Goal: Communication & Community: Answer question/provide support

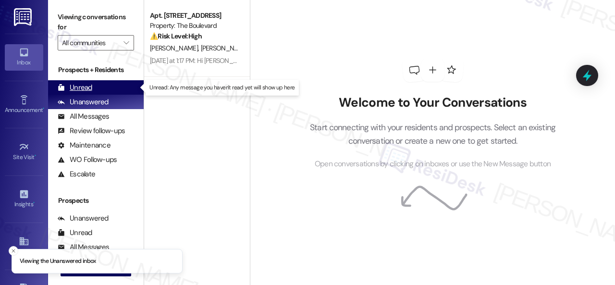
click at [84, 89] on div "Unread" at bounding box center [75, 88] width 35 height 10
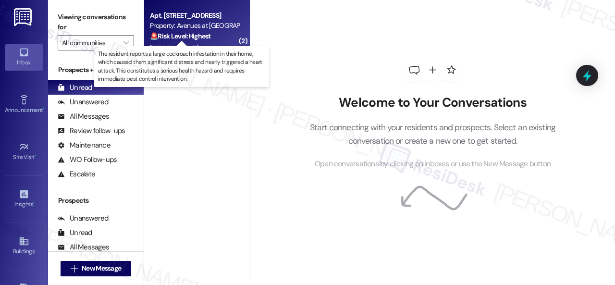
click at [210, 39] on strong "🚨 Risk Level: Highest" at bounding box center [180, 36] width 61 height 9
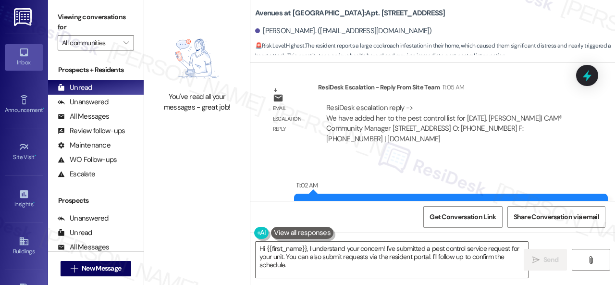
scroll to position [8166, 0]
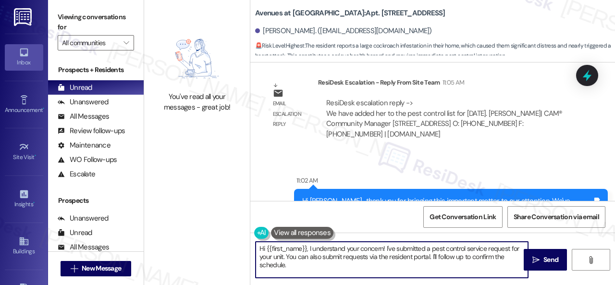
drag, startPoint x: 310, startPoint y: 247, endPoint x: 323, endPoint y: 266, distance: 22.5
click at [323, 266] on textarea "Hi {{first_name}}, I understand your concern! I've submitted a pest control ser…" at bounding box center [391, 260] width 272 height 36
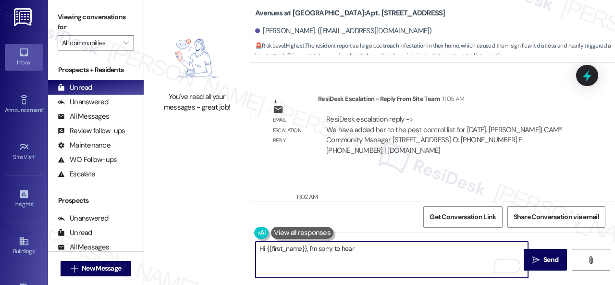
scroll to position [8102, 0]
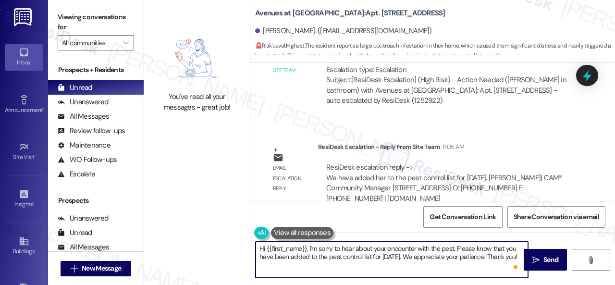
click at [456, 248] on textarea "Hi {{first_name}}, I'm sorry to hear about your encounter with the pest. Please…" at bounding box center [391, 260] width 272 height 36
click at [457, 248] on textarea "Hi {{first_name}}, I'm sorry to hear about your encounter with the pest. Please…" at bounding box center [391, 260] width 272 height 36
click at [491, 264] on textarea "Hi {{first_name}}, I'm sorry to hear about your encounter with the pest. We apo…" at bounding box center [391, 260] width 272 height 36
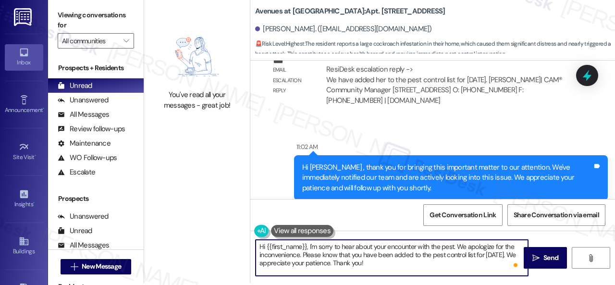
scroll to position [3, 0]
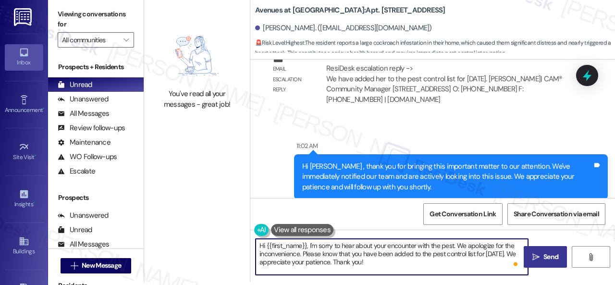
type textarea "Hi {{first_name}}, I'm sorry to hear about your encounter with the pest. We apo…"
click at [535, 261] on span " Send" at bounding box center [545, 257] width 30 height 10
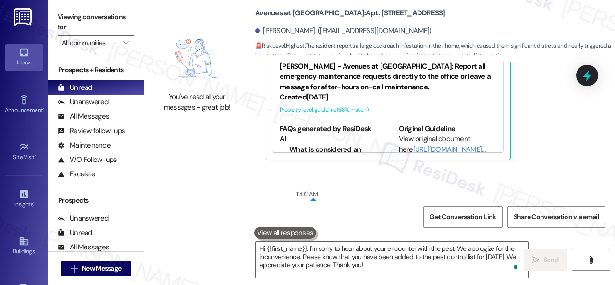
scroll to position [7782, 0]
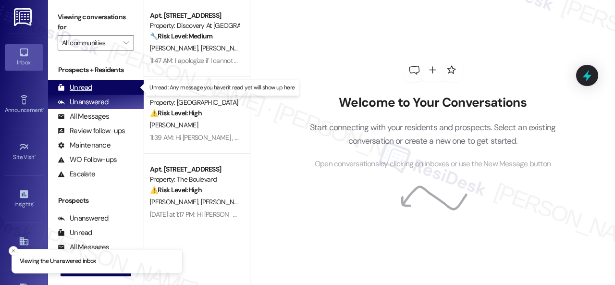
click at [81, 84] on div "Unread" at bounding box center [75, 88] width 35 height 10
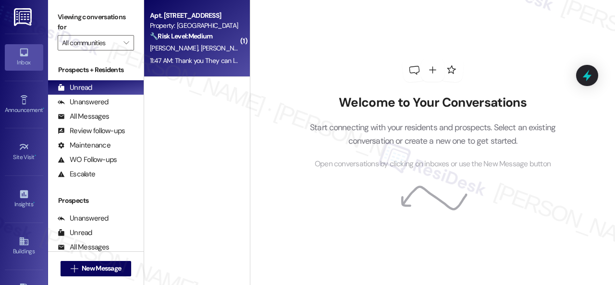
click at [215, 49] on div "[PERSON_NAME] [PERSON_NAME]" at bounding box center [194, 48] width 91 height 12
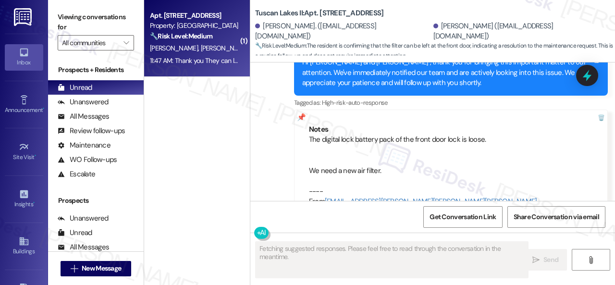
scroll to position [6574, 0]
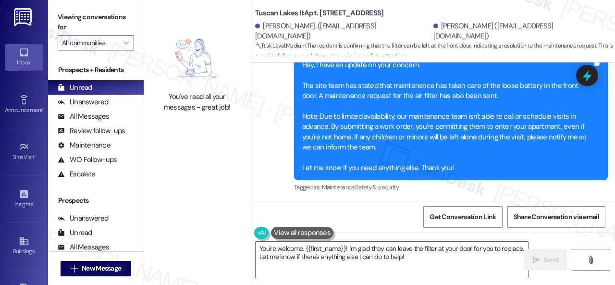
drag, startPoint x: 272, startPoint y: 165, endPoint x: 442, endPoint y: 167, distance: 170.0
click at [442, 237] on div "Thank you They can leave the filter at the front door. I can replace it. Tags a…" at bounding box center [363, 254] width 196 height 35
copy div "They can leave the filter at the front door. I can replace it. Tags and notes"
drag, startPoint x: 434, startPoint y: 257, endPoint x: 119, endPoint y: 201, distance: 319.9
click at [143, 213] on div "Viewing conversations for All communities  Prospects + Residents Unread (0) Un…" at bounding box center [331, 142] width 567 height 285
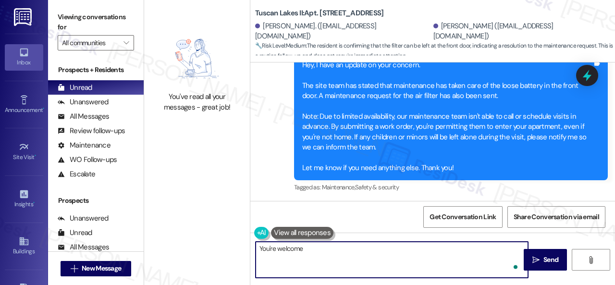
type textarea "You're welcome!"
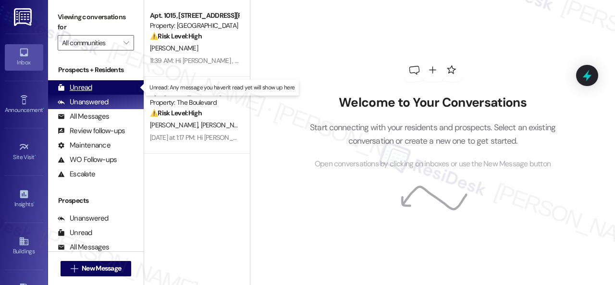
click at [80, 85] on div "Unread" at bounding box center [75, 88] width 35 height 10
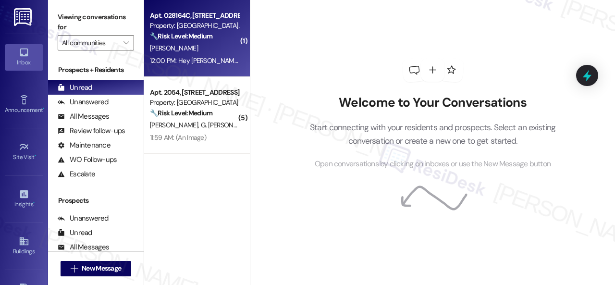
click at [218, 46] on div "[PERSON_NAME]" at bounding box center [194, 48] width 91 height 12
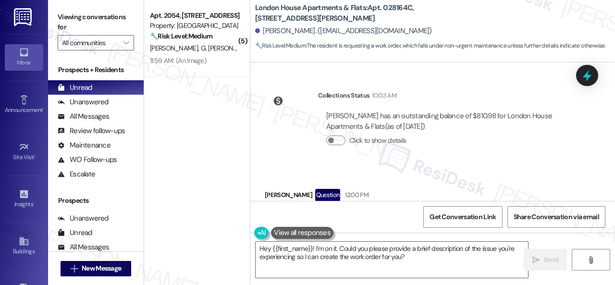
scroll to position [2477, 0]
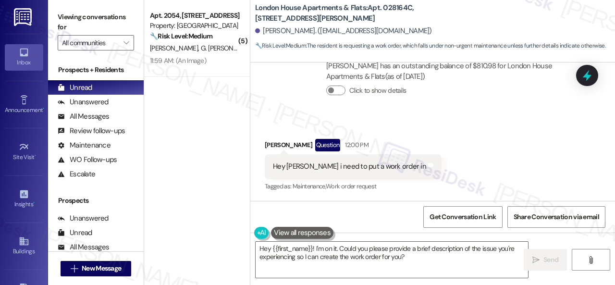
click at [417, 132] on div "Received via SMS Autumn Easterwood Question 12:00 PM Hey Sarah i need to put a …" at bounding box center [432, 158] width 364 height 83
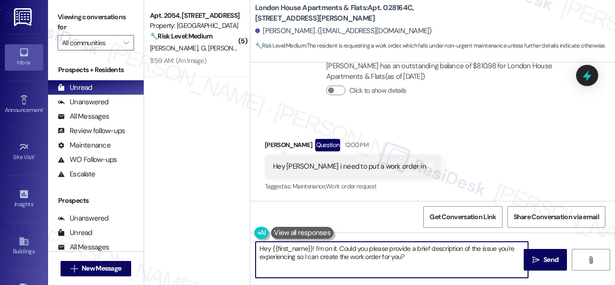
drag, startPoint x: 315, startPoint y: 247, endPoint x: 449, endPoint y: 262, distance: 135.3
click at [449, 262] on textarea "Hey {{first_name}}! I'm on it. Could you please provide a brief description of …" at bounding box center [391, 260] width 272 height 36
paste textarea "I'll be happy to submit it on your behalf. Please provide as much detail as pos…"
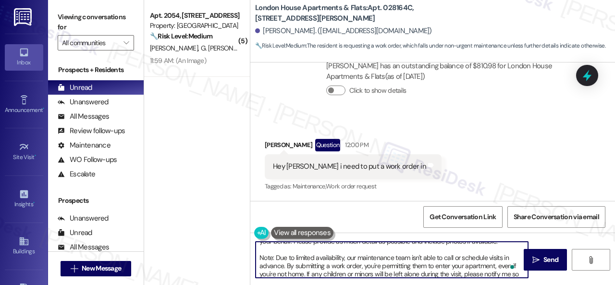
scroll to position [0, 0]
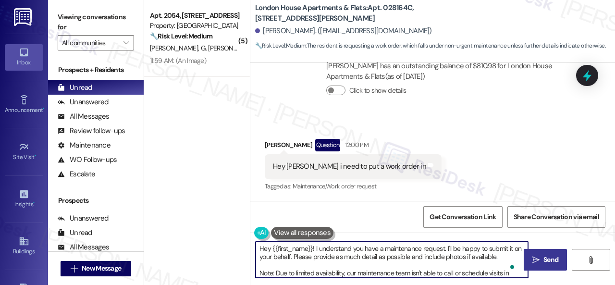
type textarea "Hey {{first_name}}! I understand you have a maintenance request. I'll be happy …"
click at [541, 261] on span "Send" at bounding box center [550, 259] width 19 height 10
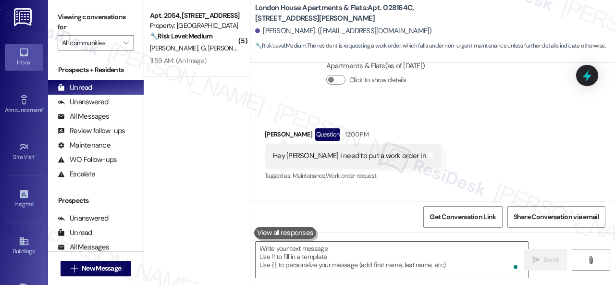
scroll to position [2477, 0]
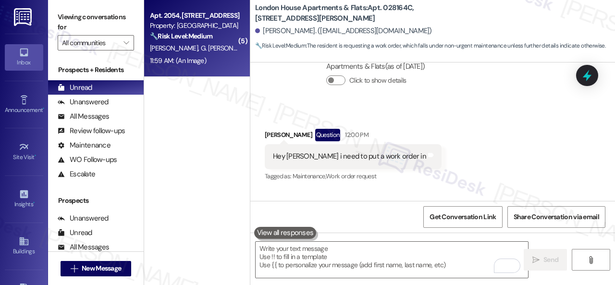
click at [224, 34] on div "🔧 Risk Level: Medium The resident is following up on a missing package delivere…" at bounding box center [194, 36] width 89 height 10
type textarea "Fetching suggested responses. Please feel free to read through the conversation…"
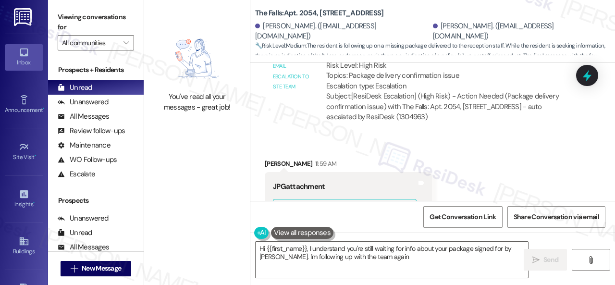
scroll to position [6176, 0]
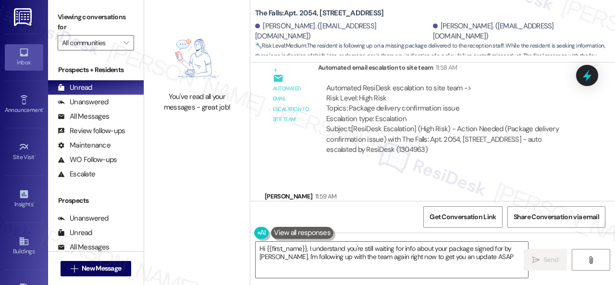
type textarea "Hi {{first_name}}, I understand you're still waiting for info about your packag…"
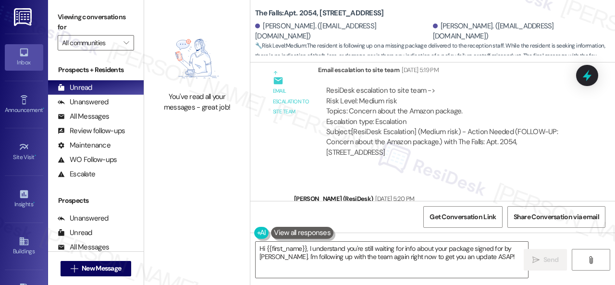
scroll to position [5167, 0]
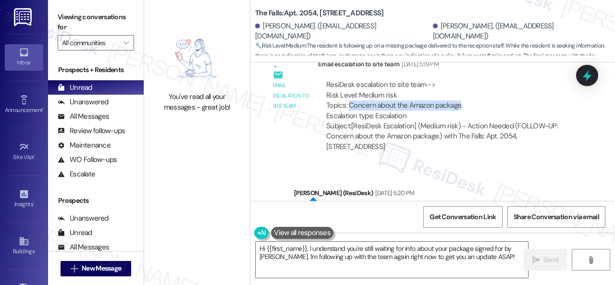
drag, startPoint x: 349, startPoint y: 81, endPoint x: 458, endPoint y: 81, distance: 109.5
click at [458, 81] on div "ResiDesk escalation to site team -> Risk Level: Medium risk Topics: Concern abo…" at bounding box center [448, 100] width 244 height 41
drag, startPoint x: 463, startPoint y: 82, endPoint x: 349, endPoint y: 83, distance: 113.8
click at [349, 83] on div "ResiDesk escalation to site team -> Risk Level: Medium risk Topics: Concern abo…" at bounding box center [448, 100] width 244 height 41
copy div "Concern about the Amazon package."
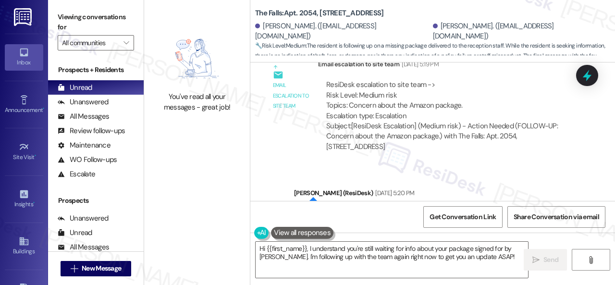
click at [301, 120] on div "Email escalation to site team Email escalation to site team Aug 12, 2025 at 5:1…" at bounding box center [421, 109] width 328 height 114
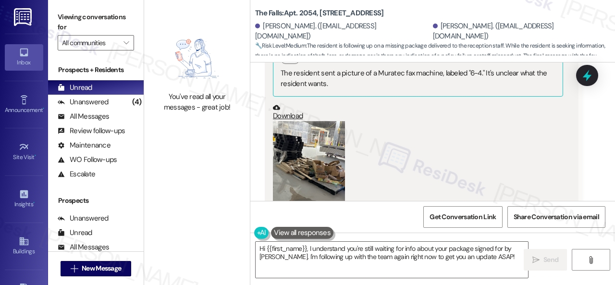
scroll to position [6656, 0]
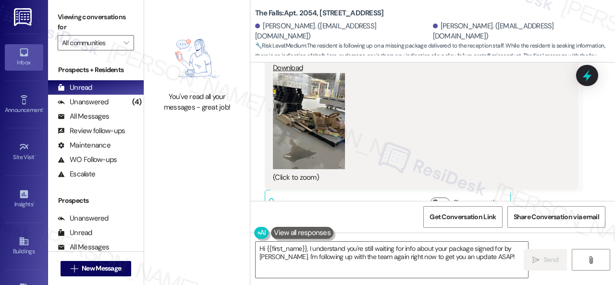
click at [554, 186] on div "Ernesto Carvajal 11:59 AM JPG attachment ResiDesk found written details in this…" at bounding box center [422, 89] width 314 height 257
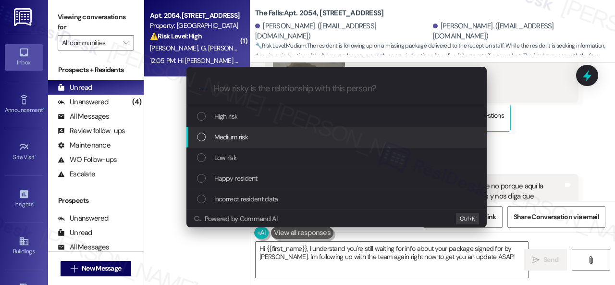
click at [232, 138] on span "Medium risk" at bounding box center [231, 137] width 34 height 11
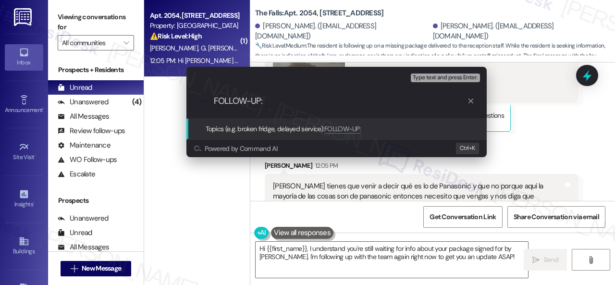
paste input "Concern about the Amazon package."
type input "FOLLOW-UP: Concern about the Amazon package."
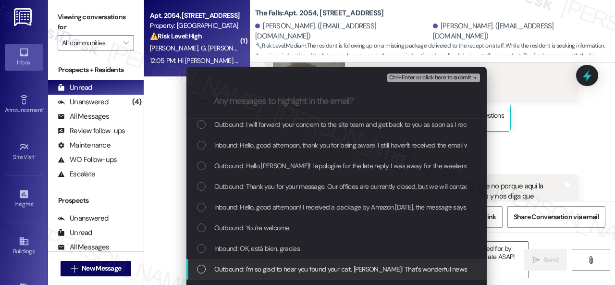
scroll to position [384, 0]
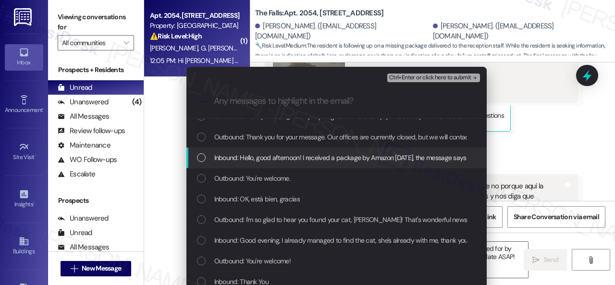
click at [295, 155] on span "Inbound: Hello, good afternoon! I received a package by Amazon today, the messa…" at bounding box center [555, 157] width 682 height 11
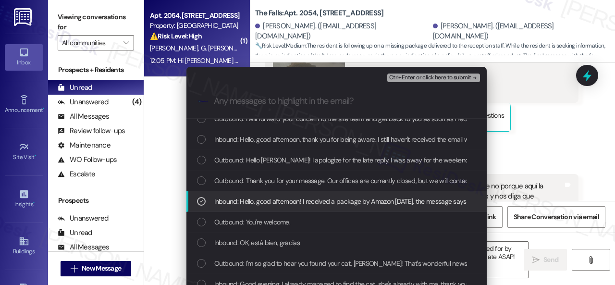
scroll to position [336, 0]
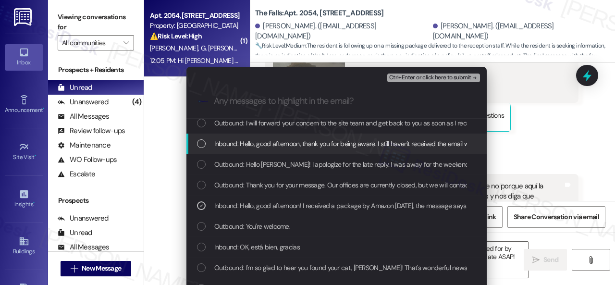
click at [277, 143] on span "Inbound: Hello, good afternoon, thank you for being aware. I still haven't rece…" at bounding box center [468, 143] width 508 height 11
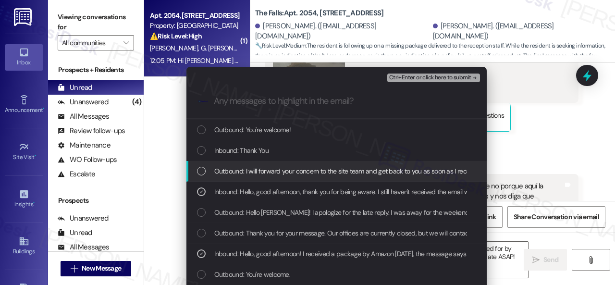
scroll to position [240, 0]
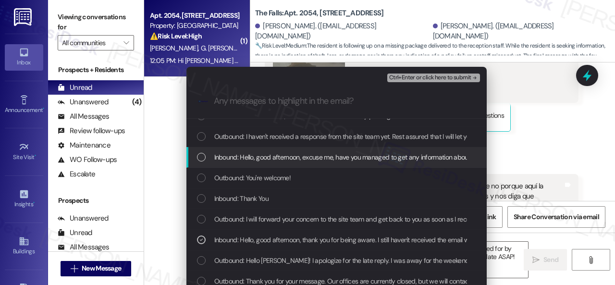
click at [308, 157] on span "Inbound: Hello, good afternoon, excuse me, have you managed to get any informat…" at bounding box center [412, 157] width 396 height 11
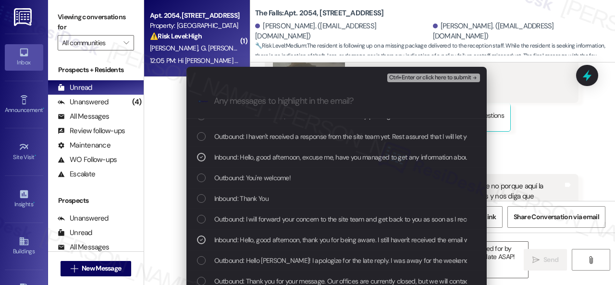
scroll to position [144, 0]
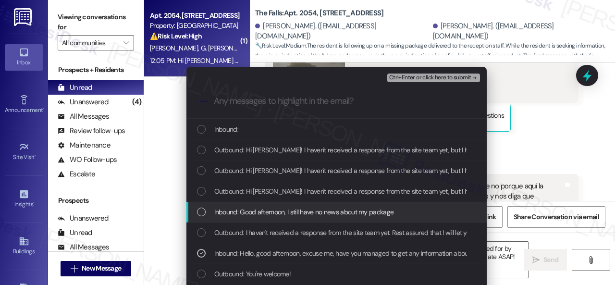
click at [294, 216] on span "Inbound: Good afternoon, I still have no news about my package" at bounding box center [304, 211] width 180 height 11
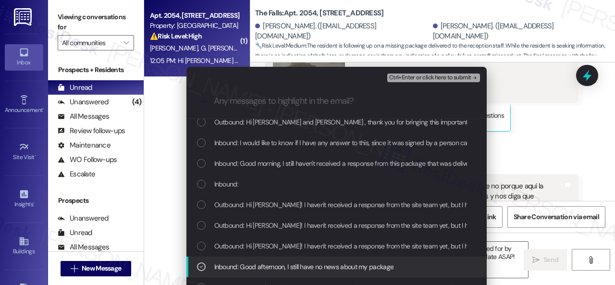
scroll to position [48, 0]
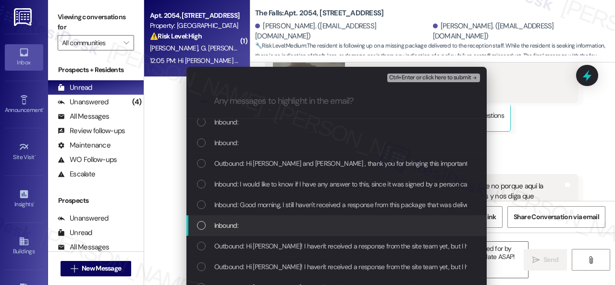
click at [236, 223] on span "Inbound:" at bounding box center [226, 225] width 24 height 11
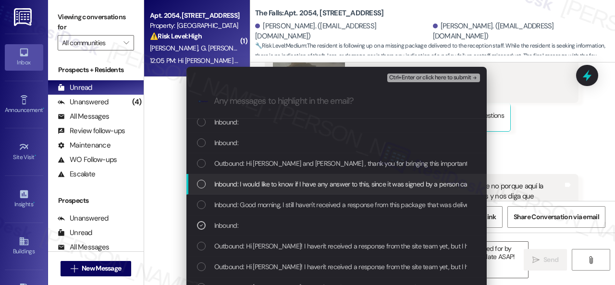
click at [256, 182] on span "Inbound: I would like to know if I have any answer to this, since it was signed…" at bounding box center [352, 184] width 276 height 11
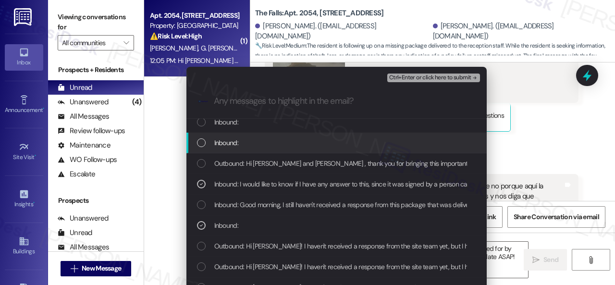
click at [240, 143] on div "Inbound:" at bounding box center [337, 142] width 281 height 11
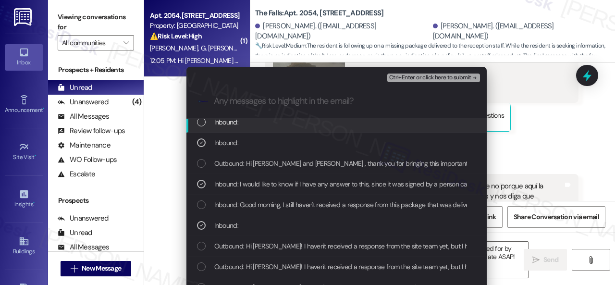
click at [244, 124] on div "Inbound:" at bounding box center [337, 122] width 281 height 11
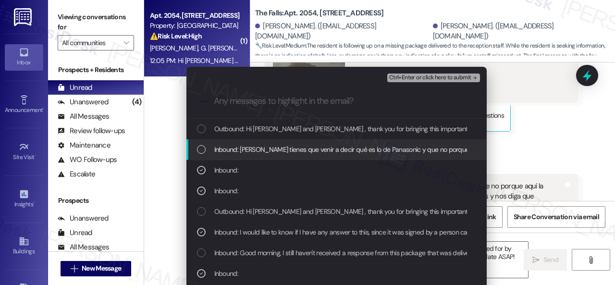
click at [324, 150] on span "Inbound: Kevin tienes que venir a decir qué es lo de Panasonic y que no porque …" at bounding box center [514, 149] width 600 height 11
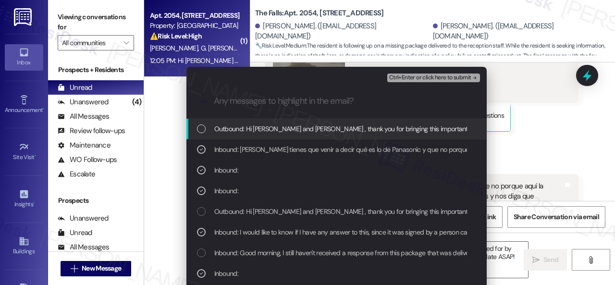
click at [413, 78] on span "Ctrl+Enter or click here to submit" at bounding box center [430, 77] width 82 height 7
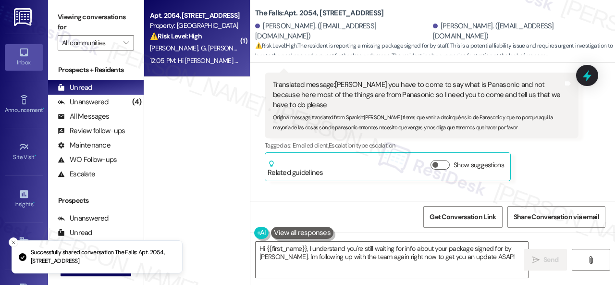
scroll to position [6743, 0]
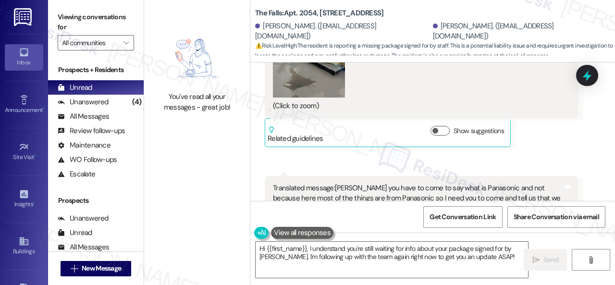
scroll to position [6894, 0]
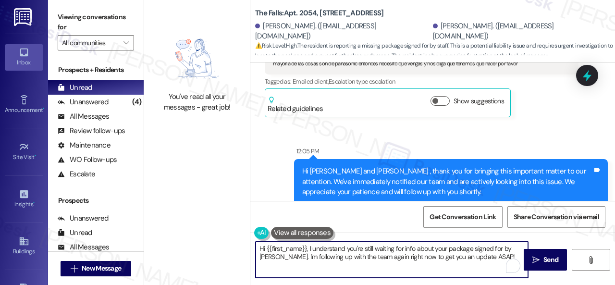
drag, startPoint x: 484, startPoint y: 258, endPoint x: 215, endPoint y: 245, distance: 269.2
click at [215, 245] on div "You've read all your messages - great job! The Falls: Apt. 2054, 6565 W Foxridg…" at bounding box center [379, 142] width 471 height 285
paste textarea "I haven't received a response from the site team yet, but I have made a follow-…"
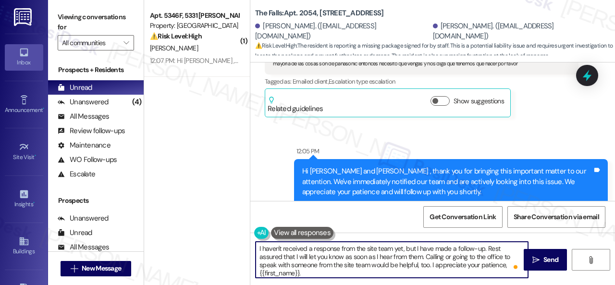
click at [514, 266] on html "Inbox Go to Inbox Announcement • Send A Text Announcement Site Visit • Go to Si…" at bounding box center [307, 142] width 615 height 285
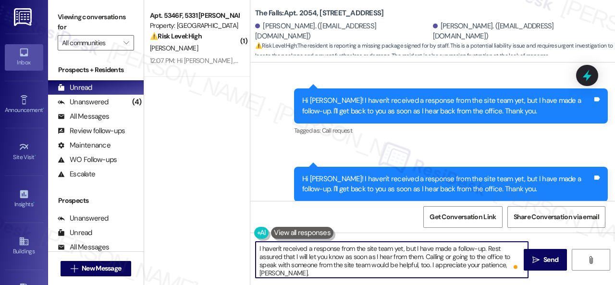
scroll to position [5310, 0]
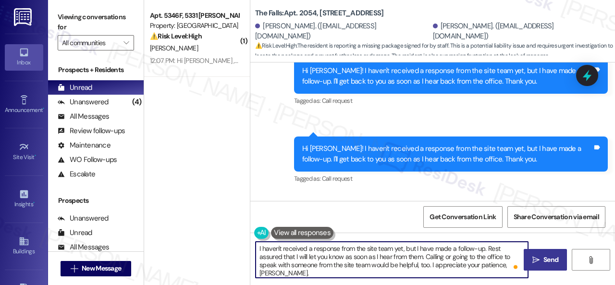
type textarea "I haven't received a response from the site team yet, but I have made a follow-…"
click at [545, 260] on span "Send" at bounding box center [550, 259] width 15 height 10
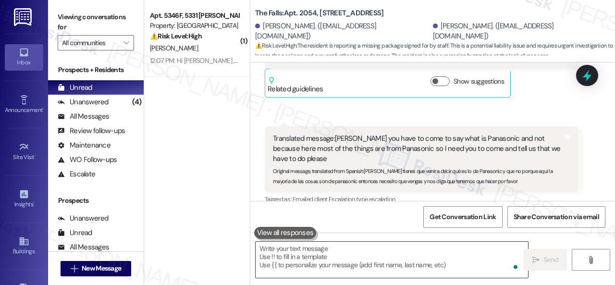
scroll to position [6792, 0]
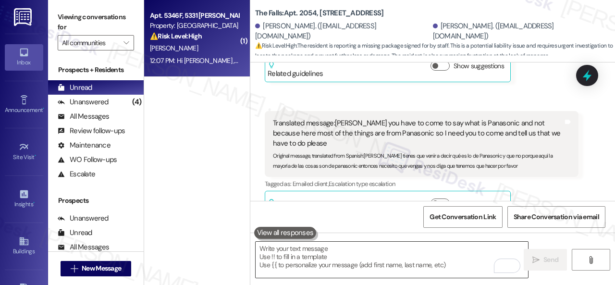
click at [224, 49] on div "D. Mckay" at bounding box center [194, 48] width 91 height 12
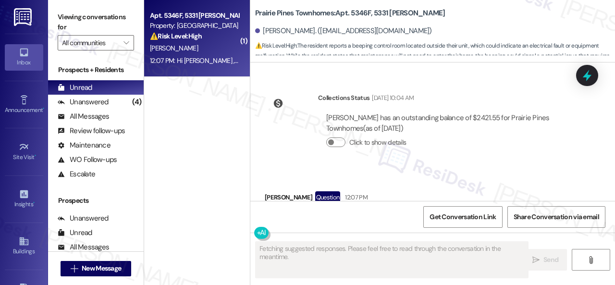
scroll to position [4637, 0]
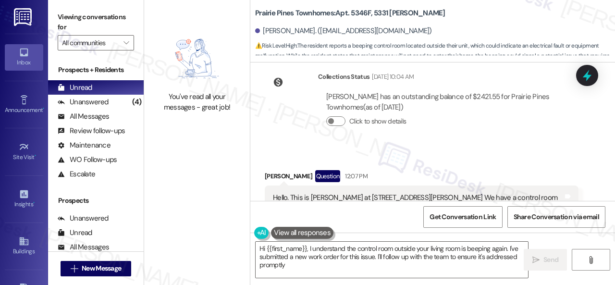
type textarea "Hi {{first_name}}, I understand the control room outside your living room is be…"
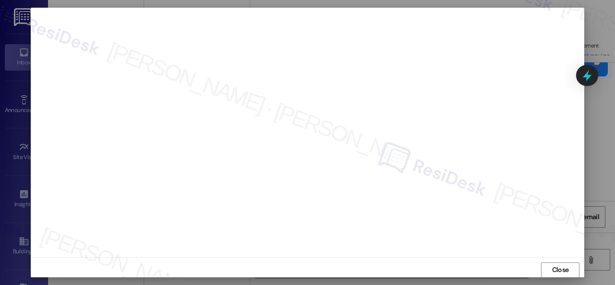
scroll to position [12, 0]
click at [557, 265] on span "Close" at bounding box center [560, 265] width 17 height 10
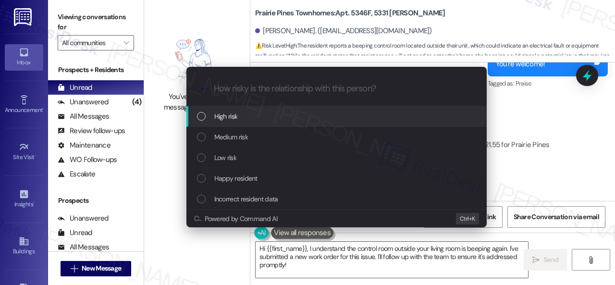
click at [223, 117] on span "High risk" at bounding box center [226, 116] width 24 height 11
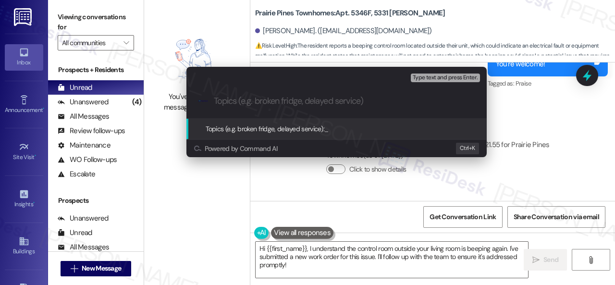
paste input "Work Order filed by ResiDesk 293825"
type input "Work Order filed by ResiDesk 293825"
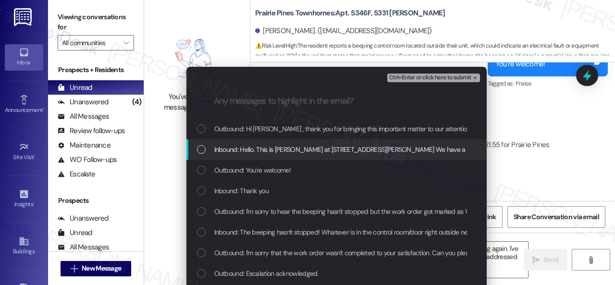
click at [242, 149] on span "Inbound: Hello. This is Jessica at 5346 Findley St. We have a control room righ…" at bounding box center [582, 149] width 736 height 11
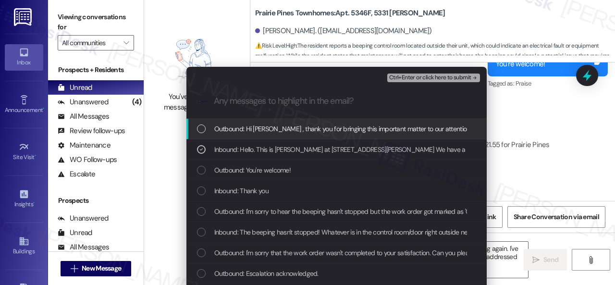
click at [404, 77] on span "Ctrl+Enter or click here to submit" at bounding box center [430, 77] width 82 height 7
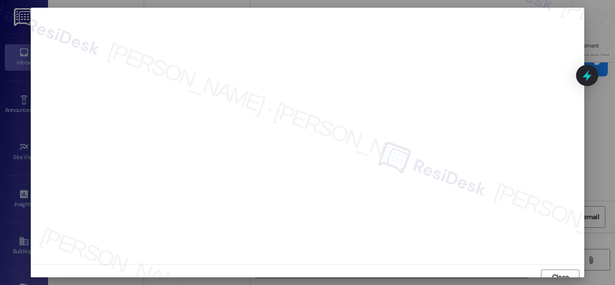
scroll to position [7, 0]
click at [554, 273] on span "Close" at bounding box center [560, 270] width 17 height 10
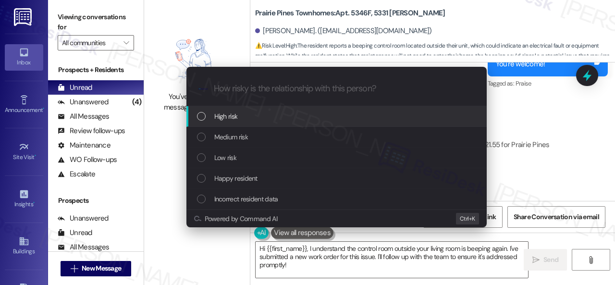
click at [230, 117] on span "High risk" at bounding box center [226, 116] width 24 height 11
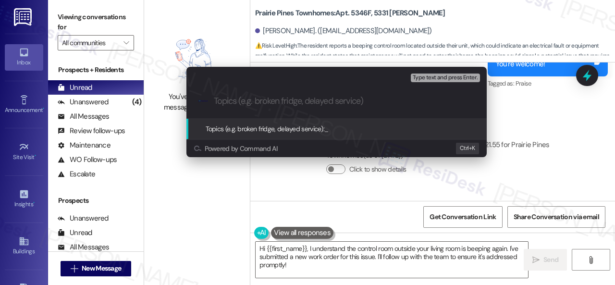
paste input "Work Order filed by ResiDesk 293825"
type input "Work Order filed by ResiDesk 293825"
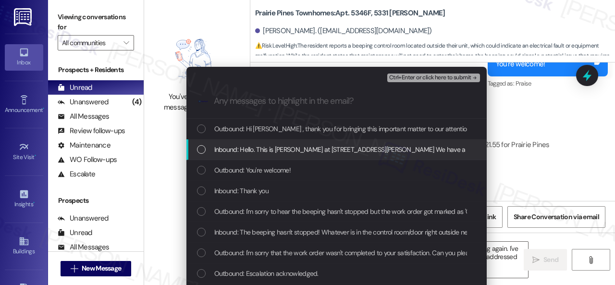
click at [259, 150] on span "Inbound: Hello. This is Jessica at 5346 Findley St. We have a control room righ…" at bounding box center [582, 149] width 736 height 11
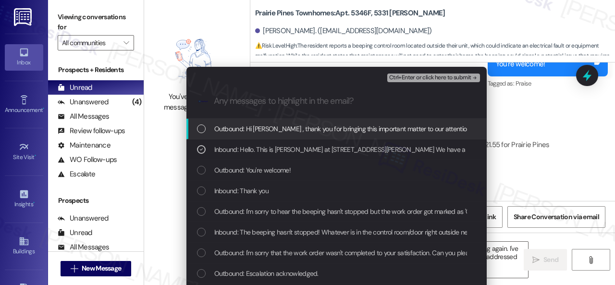
click at [403, 80] on span "Ctrl+Enter or click here to submit" at bounding box center [430, 77] width 82 height 7
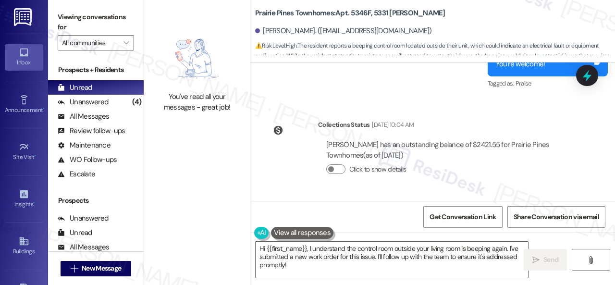
scroll to position [4637, 0]
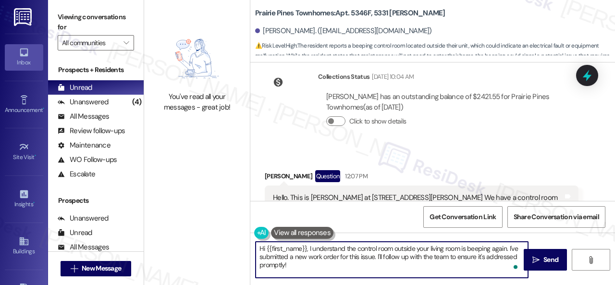
drag, startPoint x: 374, startPoint y: 255, endPoint x: 377, endPoint y: 269, distance: 14.8
click at [388, 268] on textarea "Hi {{first_name}}, I understand the control room outside your living room is be…" at bounding box center [391, 260] width 272 height 36
click at [471, 256] on textarea "Hi {{first_name}}, I understand the control room outside your living room is be…" at bounding box center [391, 260] width 272 height 36
paste textarea "Please let me know if you have an update or need anything else."
type textarea "Hi {{first_name}}, I understand the control room outside your living room is be…"
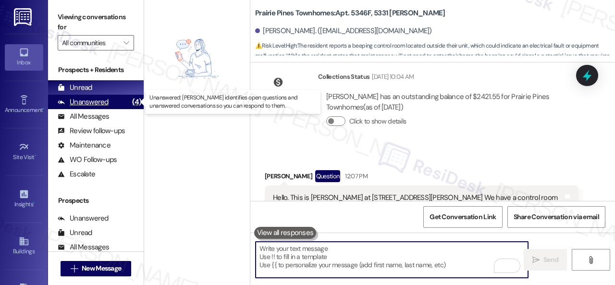
click at [90, 101] on div "Unanswered" at bounding box center [83, 102] width 51 height 10
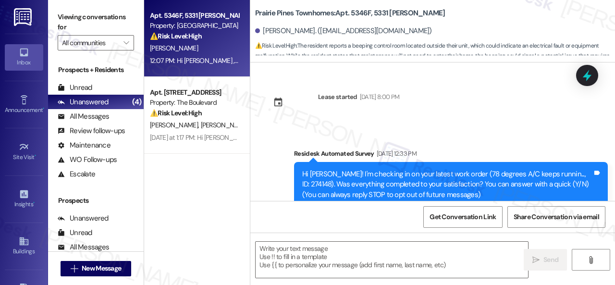
type textarea "Fetching suggested responses. Please feel free to read through the conversation…"
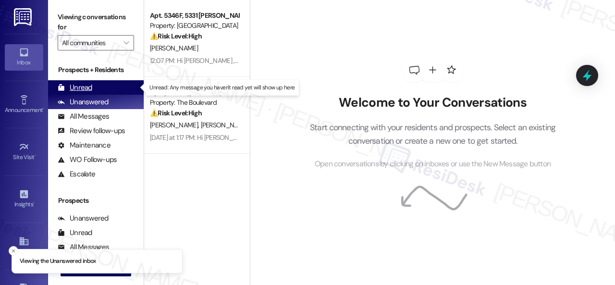
click at [85, 88] on div "Unread" at bounding box center [75, 88] width 35 height 10
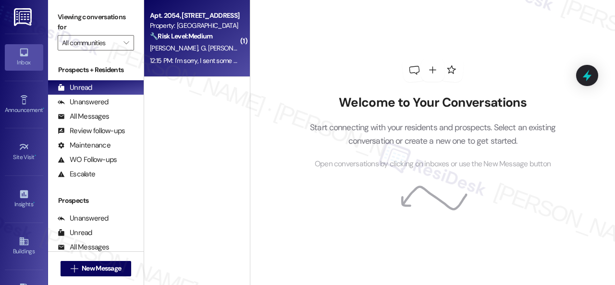
click at [221, 33] on div "🔧 Risk Level: Medium The resident is requesting clarification about Panasonic p…" at bounding box center [194, 36] width 89 height 10
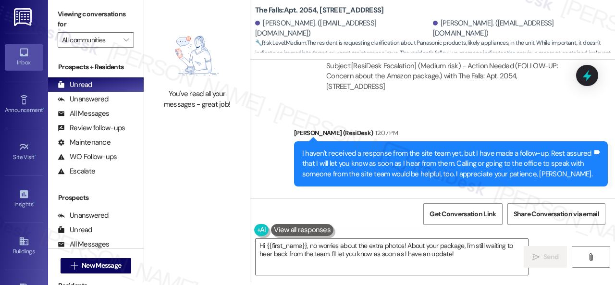
scroll to position [7188, 0]
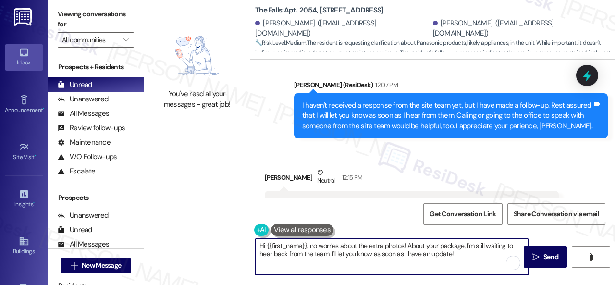
drag, startPoint x: 256, startPoint y: 246, endPoint x: 311, endPoint y: 247, distance: 54.8
click at [311, 247] on textarea "Hi {{first_name}}, no worries about the extra photos! About your package, I'm s…" at bounding box center [391, 257] width 272 height 36
drag, startPoint x: 359, startPoint y: 246, endPoint x: 276, endPoint y: 255, distance: 83.5
click at [276, 255] on textarea "No worries about the extra photos! About your package, I'm still waiting to hea…" at bounding box center [391, 257] width 272 height 36
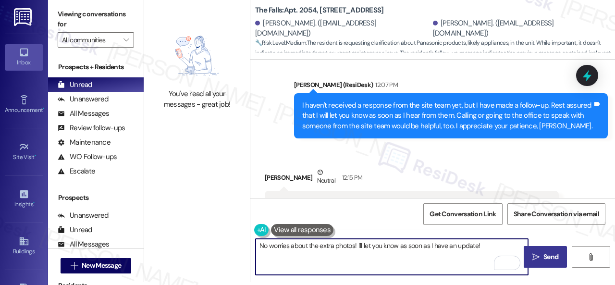
type textarea "No worries about the extra photos! I'll let you know as soon as I have an updat…"
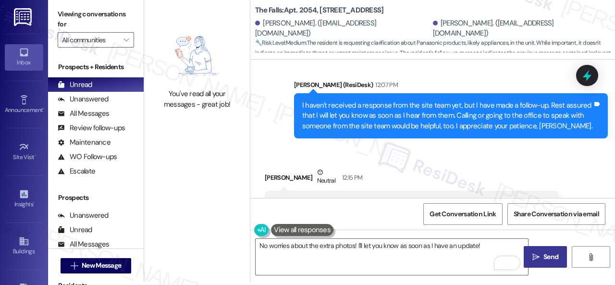
click at [545, 254] on span "Send" at bounding box center [550, 257] width 15 height 10
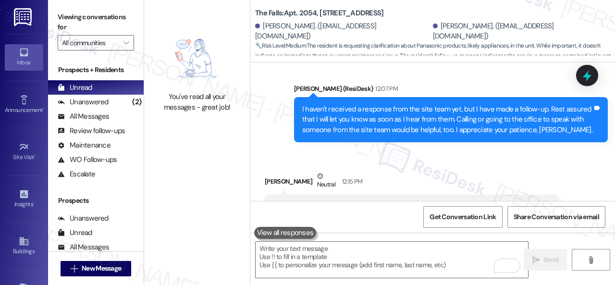
scroll to position [7255, 0]
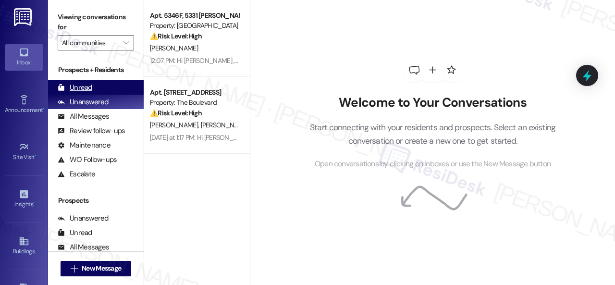
click at [84, 89] on div "Unread" at bounding box center [75, 88] width 35 height 10
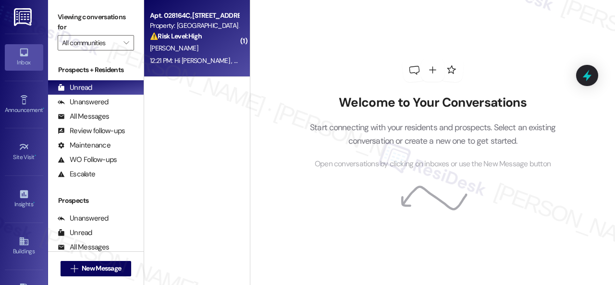
click at [202, 49] on div "[PERSON_NAME]" at bounding box center [194, 48] width 91 height 12
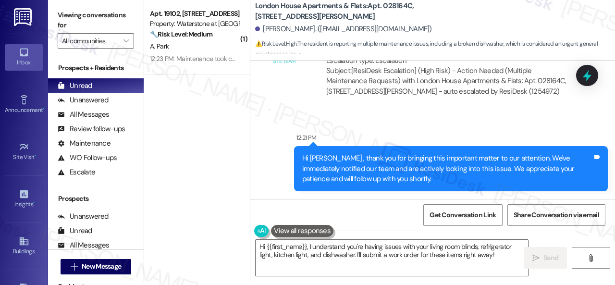
scroll to position [3, 0]
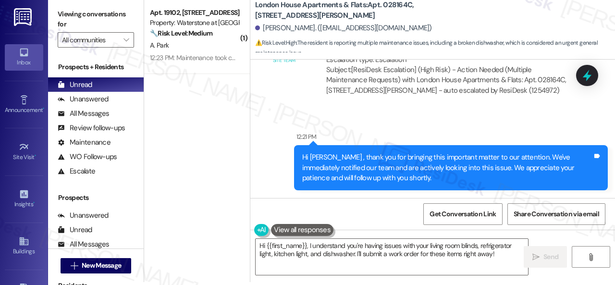
click at [381, 120] on div "Sent via SMS 12:21 PM Hi Autumn , thank you for bringing this important matter …" at bounding box center [432, 153] width 364 height 87
click at [342, 243] on textarea "Hi {{first_name}}, I understand you're having issues with your living room blin…" at bounding box center [391, 257] width 272 height 36
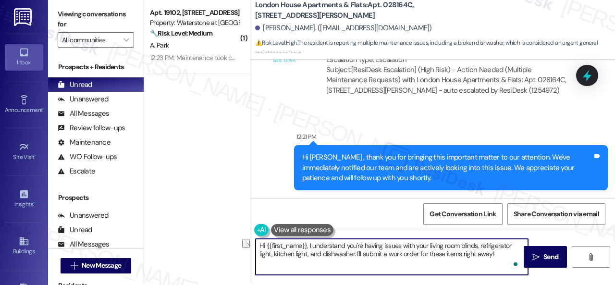
drag, startPoint x: 309, startPoint y: 244, endPoint x: 227, endPoint y: 238, distance: 82.9
click at [227, 238] on div "( 1 ) Apt. 19102, 6855 S Mason Rd Property: Waterstone at Cinco Ranch 🔧 Risk Le…" at bounding box center [379, 139] width 471 height 285
click at [467, 252] on textarea "I understand you're having issues with your living room blinds, refrigerator li…" at bounding box center [391, 257] width 272 height 36
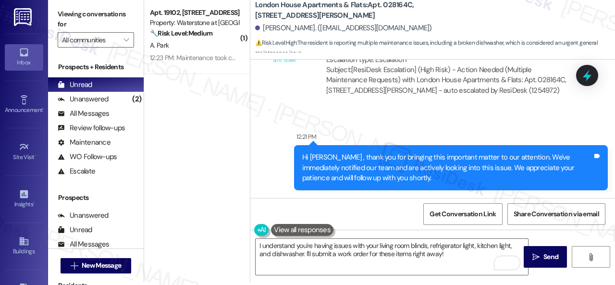
click at [438, 117] on div "Sent via SMS 12:21 PM Hi Autumn , thank you for bringing this important matter …" at bounding box center [432, 153] width 364 height 87
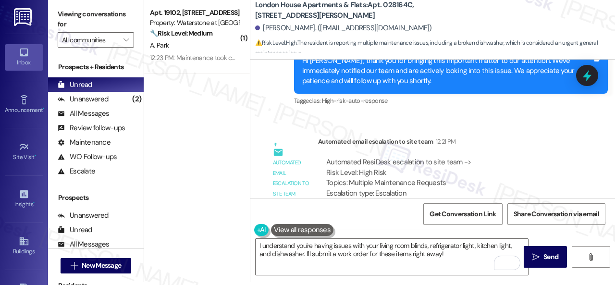
scroll to position [2741, 0]
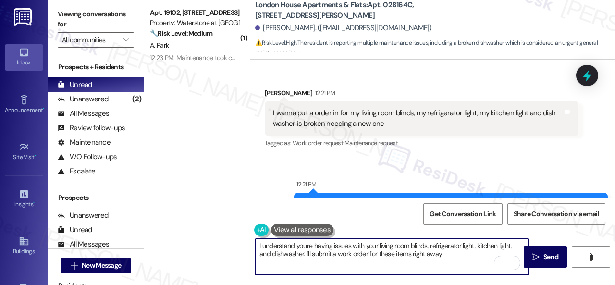
click at [335, 253] on textarea "I understand you're having issues with your living room blinds, refrigerator li…" at bounding box center [391, 257] width 272 height 36
click at [362, 253] on textarea "I understand you're having issues with your living room blinds, refrigerator li…" at bounding box center [391, 257] width 272 height 36
drag, startPoint x: 409, startPoint y: 252, endPoint x: 452, endPoint y: 250, distance: 43.3
click at [445, 252] on textarea "I understand you're having issues with your living room blinds, refrigerator li…" at bounding box center [391, 257] width 272 height 36
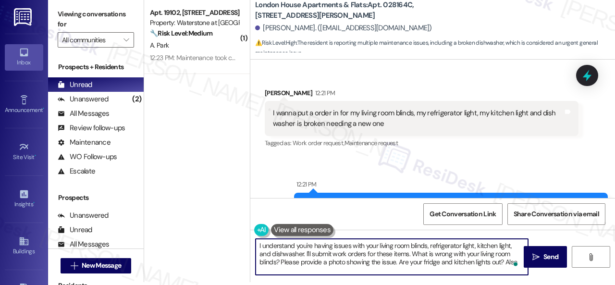
click at [483, 271] on textarea "I understand you're having issues with your living room blinds, refrigerator li…" at bounding box center [391, 257] width 272 height 36
click at [510, 262] on textarea "I understand you're having issues with your living room blinds, refrigerator li…" at bounding box center [391, 257] width 272 height 36
paste textarea "Please provide as much detail as possible and include photos if available. Note…"
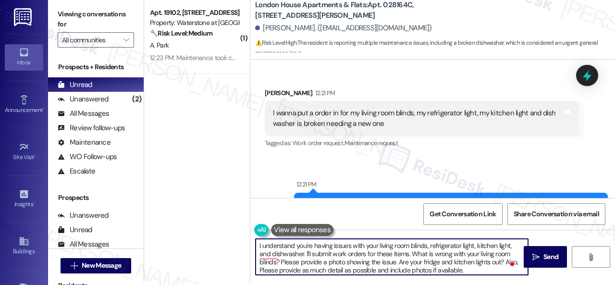
scroll to position [0, 0]
click at [375, 270] on textarea "I understand you're having issues with your living room blinds, refrigerator li…" at bounding box center [391, 257] width 272 height 36
click at [265, 271] on textarea "I understand you're having issues with your living room blinds, refrigerator li…" at bounding box center [391, 257] width 272 height 36
click at [288, 266] on textarea "I understand you're having issues with your living room blinds, refrigerator li…" at bounding box center [391, 257] width 272 height 36
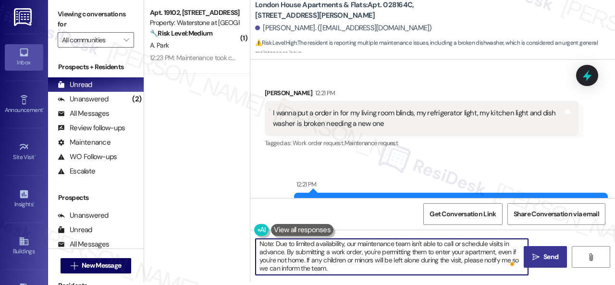
type textarea "I understand you're having issues with your living room blinds, refrigerator li…"
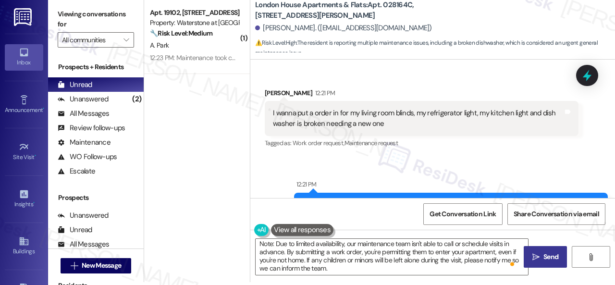
click at [544, 259] on span "Send" at bounding box center [550, 257] width 15 height 10
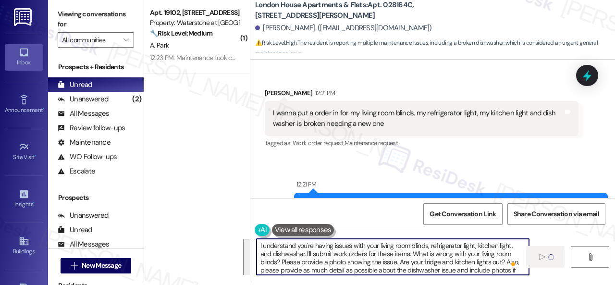
drag, startPoint x: 354, startPoint y: 272, endPoint x: 174, endPoint y: 210, distance: 190.1
click at [174, 211] on div "( 1 ) Apt. 19102, 6855 S Mason Rd Property: Waterstone at Cinco Ranch 🔧 Risk Le…" at bounding box center [379, 139] width 471 height 285
click at [375, 222] on div "Get Conversation Link Share Conversation via email" at bounding box center [432, 214] width 364 height 32
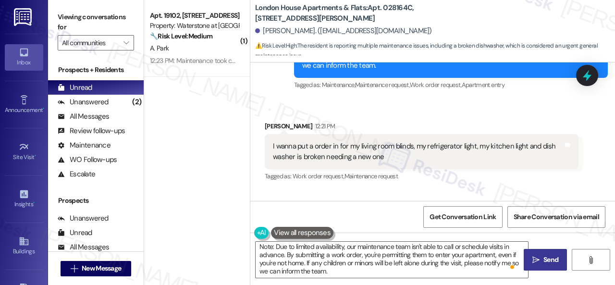
click at [539, 260] on span " Send" at bounding box center [545, 259] width 30 height 10
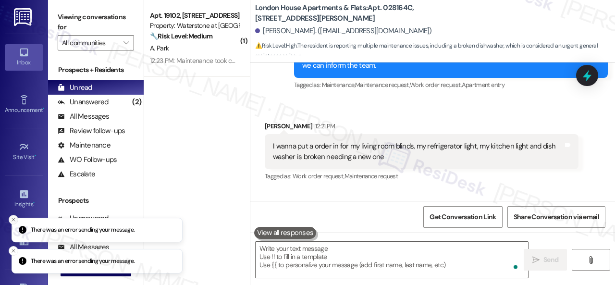
click at [12, 220] on icon "Close toast" at bounding box center [14, 220] width 6 height 6
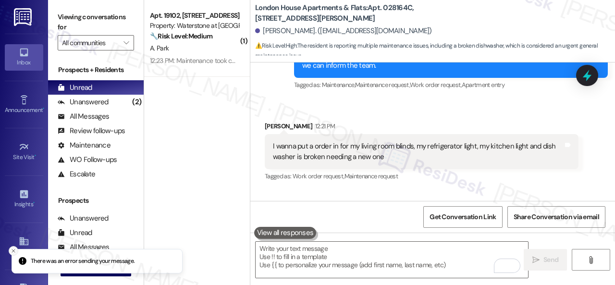
click at [13, 249] on icon "Close toast" at bounding box center [14, 251] width 6 height 6
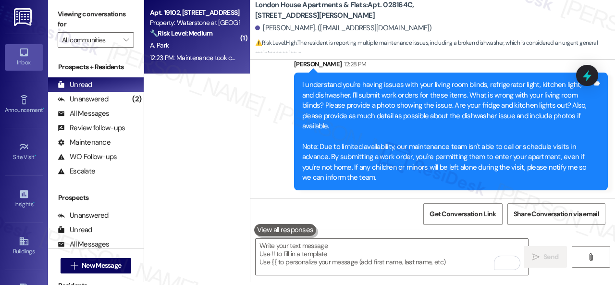
click at [215, 50] on div "A. Park" at bounding box center [194, 45] width 91 height 12
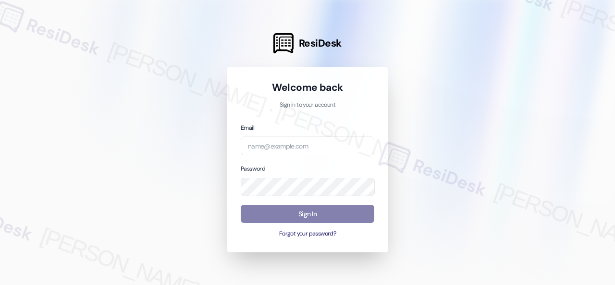
click at [454, 110] on div at bounding box center [307, 142] width 615 height 285
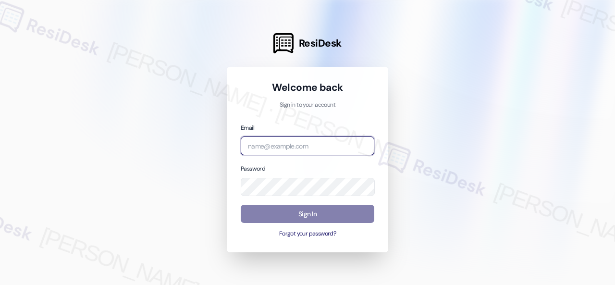
click at [288, 143] on input "email" at bounding box center [307, 145] width 133 height 19
paste input "[EMAIL_ADDRESS][PERSON_NAME][PERSON_NAME][PERSON_NAME][DOMAIN_NAME]"
type input "[EMAIL_ADDRESS][PERSON_NAME][PERSON_NAME][PERSON_NAME][DOMAIN_NAME]"
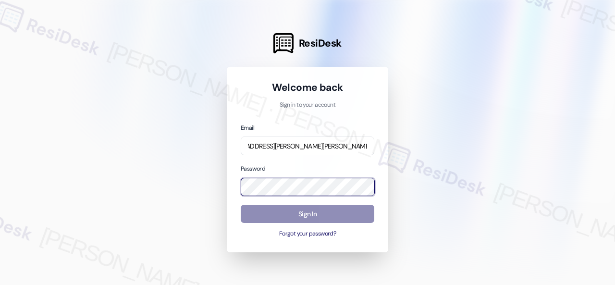
scroll to position [0, 0]
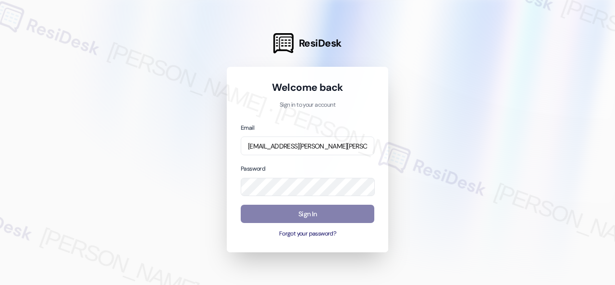
click at [142, 145] on div at bounding box center [307, 142] width 615 height 285
drag, startPoint x: 453, startPoint y: 178, endPoint x: 435, endPoint y: 178, distance: 18.2
click at [453, 178] on div at bounding box center [307, 142] width 615 height 285
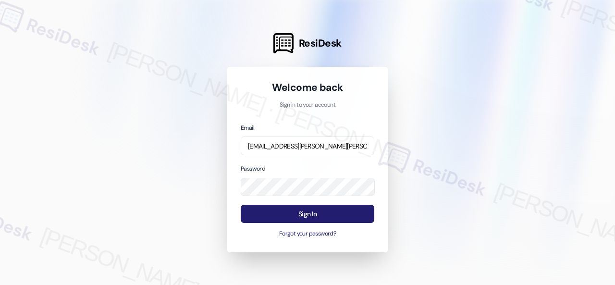
click at [328, 216] on button "Sign In" at bounding box center [307, 214] width 133 height 19
click at [308, 213] on button "Sign In" at bounding box center [307, 214] width 133 height 19
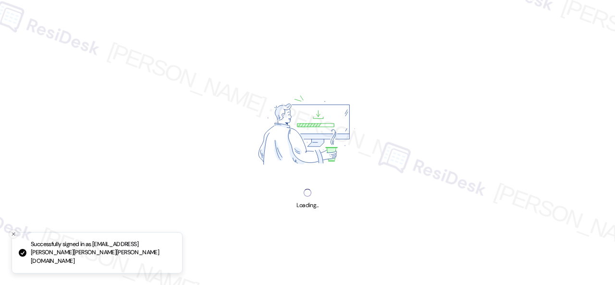
click at [13, 237] on icon "Close toast" at bounding box center [14, 234] width 6 height 6
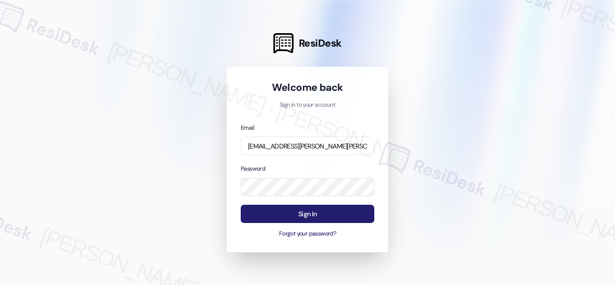
click at [293, 214] on button "Sign In" at bounding box center [307, 214] width 133 height 19
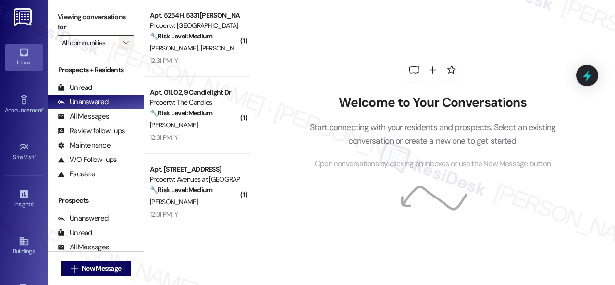
click at [127, 40] on icon "" at bounding box center [125, 43] width 5 height 8
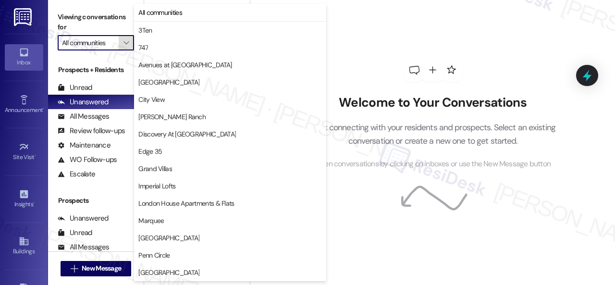
click at [127, 40] on icon "" at bounding box center [125, 43] width 5 height 8
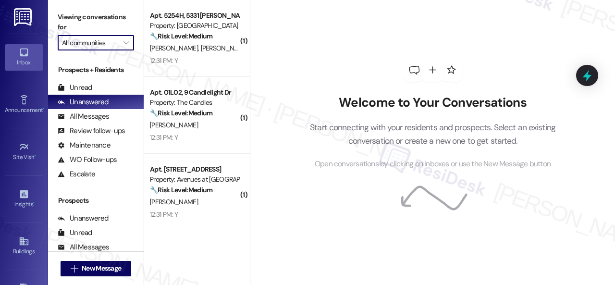
click at [343, 42] on div "Welcome to Your Conversations Start connecting with your residents and prospect…" at bounding box center [433, 114] width 288 height 228
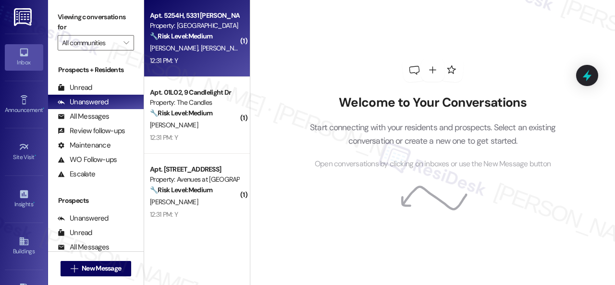
click at [217, 58] on div "12:31 PM: Y 12:31 PM: Y" at bounding box center [194, 61] width 91 height 12
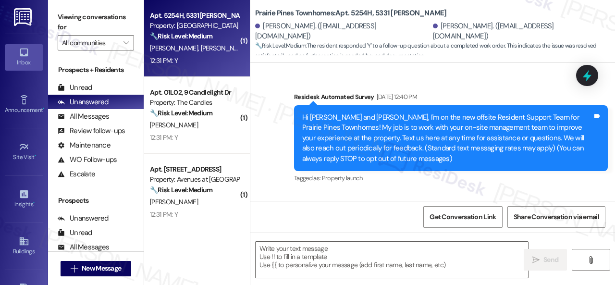
type textarea "Fetching suggested responses. Please feel free to read through the conversation…"
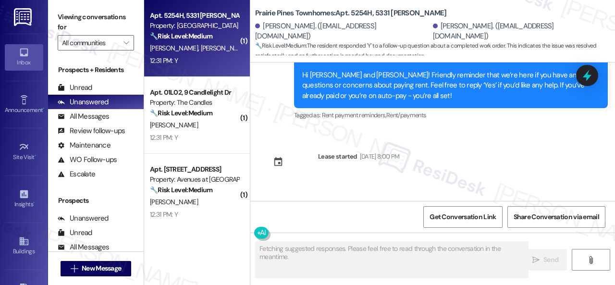
scroll to position [1353, 0]
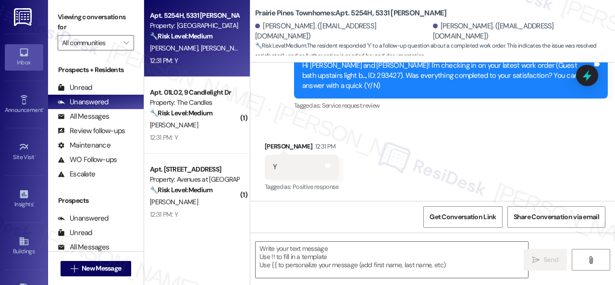
drag, startPoint x: 269, startPoint y: 102, endPoint x: 277, endPoint y: 132, distance: 30.7
click at [269, 102] on div "Survey, sent via SMS Residesk Automated Survey 12:29 PM Hi Jaqueline and Jonath…" at bounding box center [432, 69] width 364 height 102
click at [309, 253] on textarea at bounding box center [391, 260] width 272 height 36
paste textarea "Glad to hear things are all set! If {{property}} met your expectations, please …"
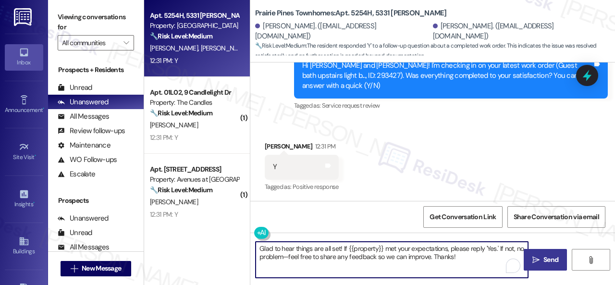
type textarea "Glad to hear things are all set! If {{property}} met your expectations, please …"
click at [532, 258] on icon "" at bounding box center [535, 260] width 7 height 8
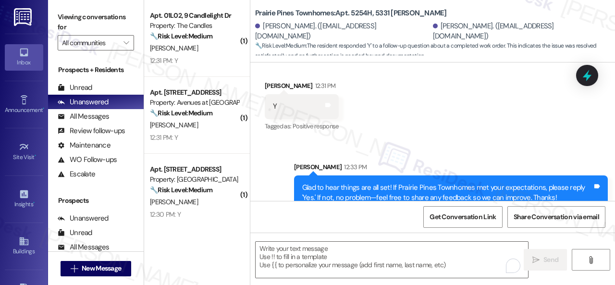
scroll to position [1430, 0]
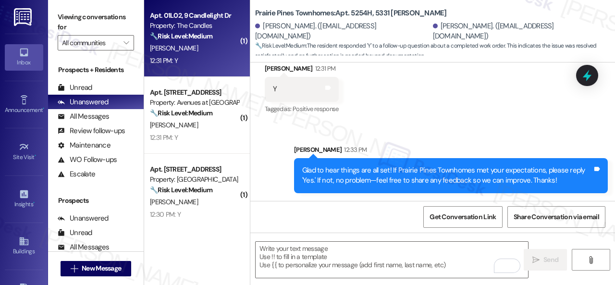
click at [194, 57] on div "12:31 PM: Y 12:31 PM: Y" at bounding box center [194, 61] width 91 height 12
type textarea "Fetching suggested responses. Please feel free to read through the conversation…"
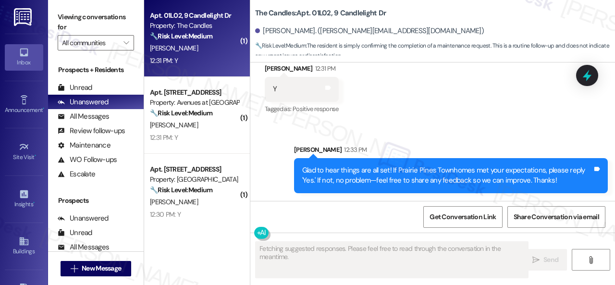
scroll to position [503, 0]
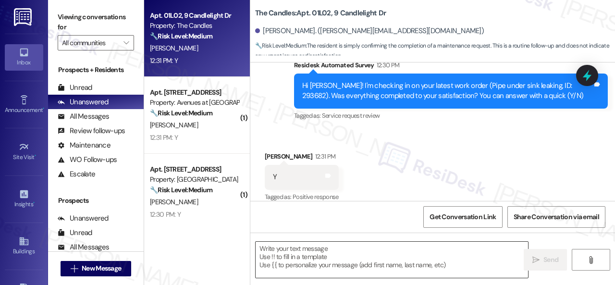
click at [365, 263] on textarea at bounding box center [391, 260] width 272 height 36
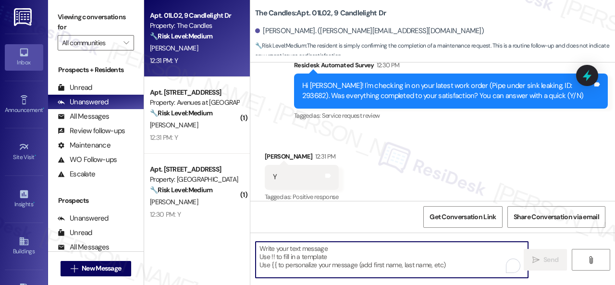
paste textarea "Glad to hear things are all set! If {{property}} met your expectations, please …"
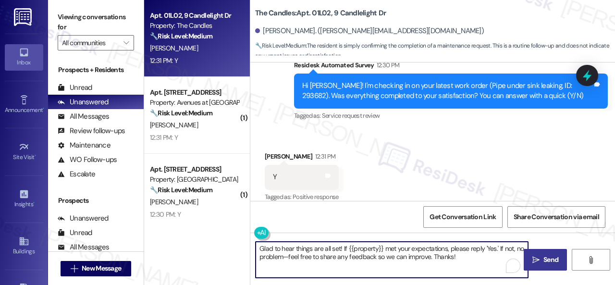
type textarea "Glad to hear things are all set! If {{property}} met your expectations, please …"
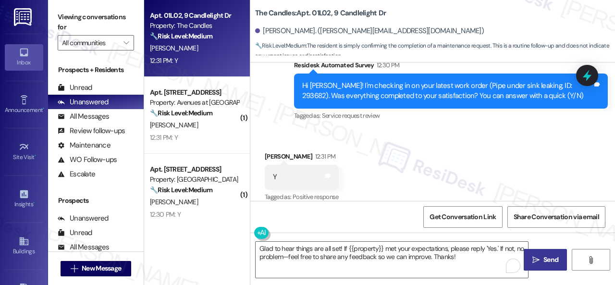
click at [546, 254] on button " Send" at bounding box center [544, 260] width 43 height 22
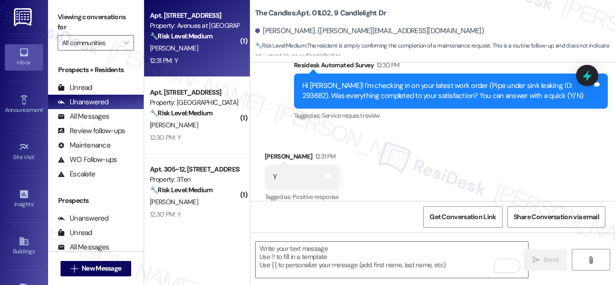
click at [202, 63] on div "12:31 PM: Y 12:31 PM: Y" at bounding box center [194, 61] width 91 height 12
type textarea "Fetching suggested responses. Please feel free to read through the conversation…"
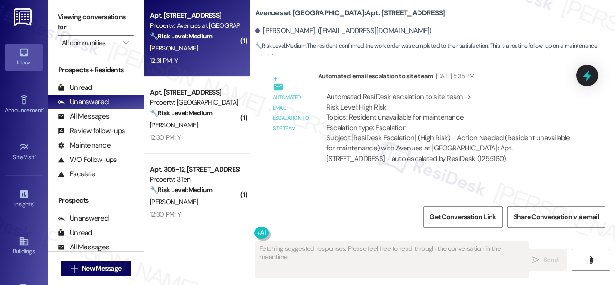
scroll to position [5253, 0]
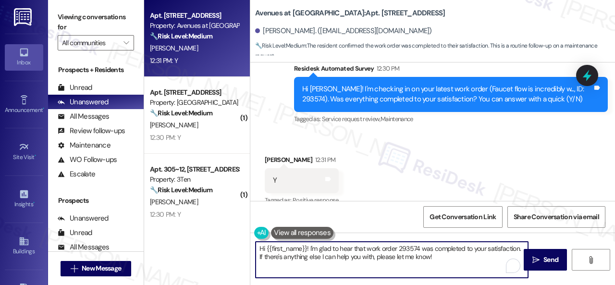
drag, startPoint x: 439, startPoint y: 258, endPoint x: 193, endPoint y: 217, distance: 249.8
click at [193, 217] on div "Apt. 6106, 12501 Broadway St Property: Avenues at Shadow Creek 🔧 Risk Level: Me…" at bounding box center [379, 142] width 471 height 285
paste textarea "Glad to hear things are all set! If {{property}} met your expectations, please …"
type textarea "Glad to hear things are all set! If {{property}} met your expectations, please …"
click at [553, 260] on span "Send" at bounding box center [550, 259] width 15 height 10
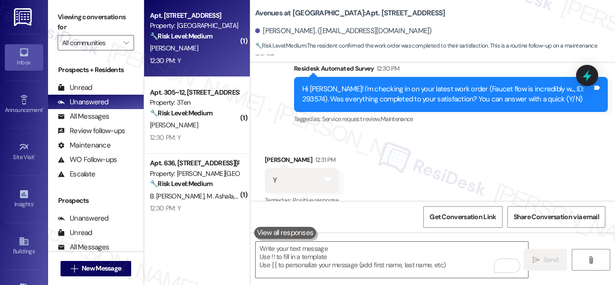
click at [210, 55] on div "12:30 PM: Y 12:30 PM: Y" at bounding box center [194, 61] width 91 height 12
type textarea "Fetching suggested responses. Please feel free to read through the conversation…"
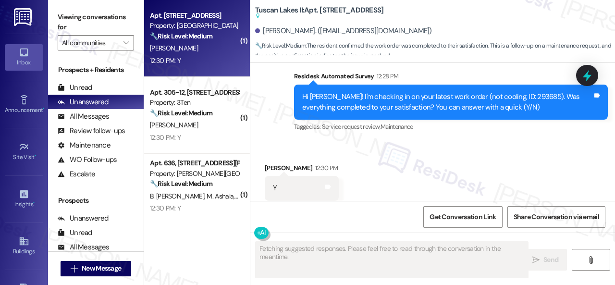
scroll to position [2066, 0]
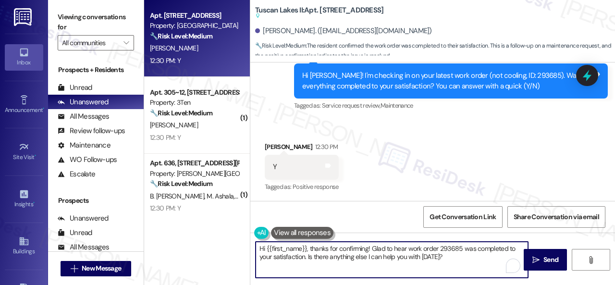
drag, startPoint x: 393, startPoint y: 245, endPoint x: 194, endPoint y: 234, distance: 199.6
click at [194, 234] on div "Apt. 701, 1805 S Egret Bay Blvd Property: Tuscan Lakes II 🔧 Risk Level: Medium …" at bounding box center [379, 142] width 471 height 285
paste textarea "Glad to hear things are all set! If {{property}} met your expectations, please …"
type textarea "Glad to hear things are all set! If {{property}} met your expectations, please …"
click at [563, 263] on div "Glad to hear things are all set! If {{property}} met your expectations, please …" at bounding box center [432, 268] width 364 height 72
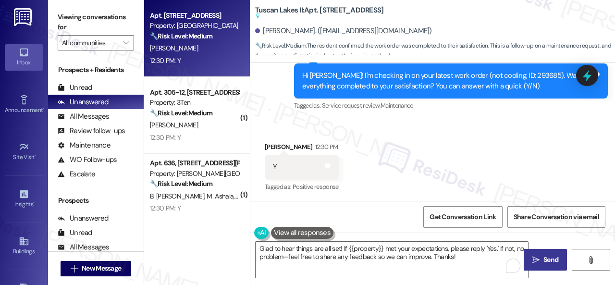
click at [541, 259] on span "Send" at bounding box center [550, 259] width 19 height 10
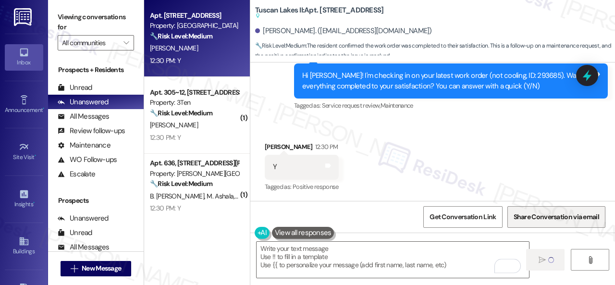
scroll to position [2037, 0]
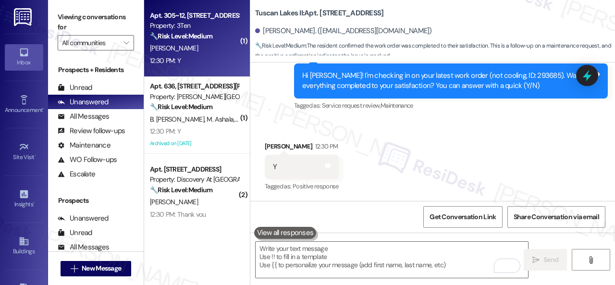
click at [215, 58] on div "12:30 PM: Y 12:30 PM: Y" at bounding box center [194, 61] width 91 height 12
type textarea "Fetching suggested responses. Please feel free to read through the conversation…"
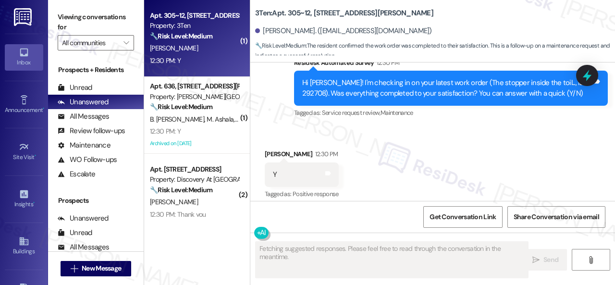
scroll to position [614, 0]
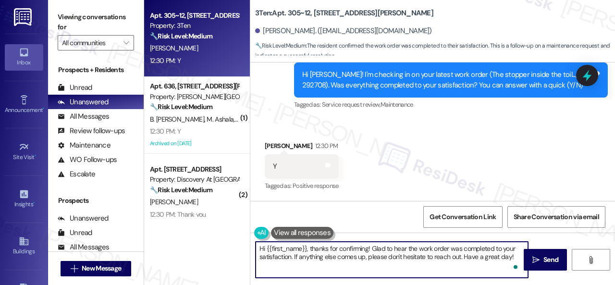
drag, startPoint x: 514, startPoint y: 255, endPoint x: 187, endPoint y: 233, distance: 327.8
click at [187, 233] on div "Apt. 305~12, 310 Dickinson Rd Property: 3Ten 🔧 Risk Level: Medium The resident …" at bounding box center [379, 142] width 471 height 285
paste textarea "Glad to hear things are all set! If {{property}} met your expectations, please …"
type textarea "Glad to hear things are all set! If {{property}} met your expectations, please …"
click at [541, 254] on span "Send" at bounding box center [550, 259] width 19 height 10
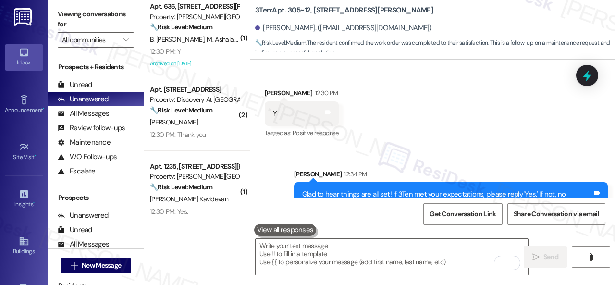
scroll to position [691, 0]
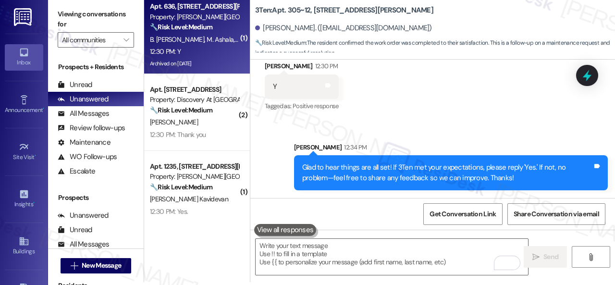
click at [213, 47] on div "12:30 PM: Y 12:30 PM: Y" at bounding box center [194, 52] width 91 height 12
type textarea "Fetching suggested responses. Please feel free to read through the conversation…"
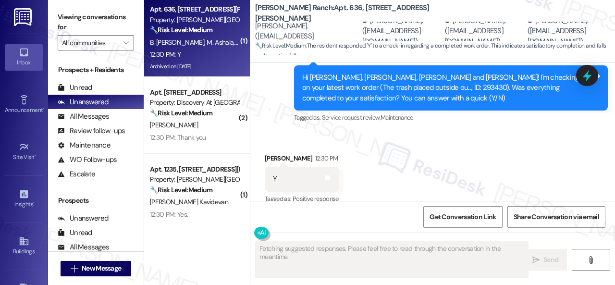
scroll to position [492, 0]
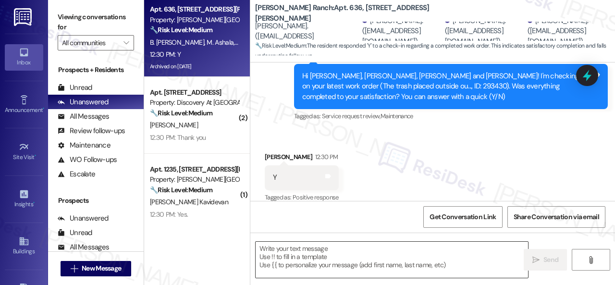
click at [359, 258] on textarea at bounding box center [391, 260] width 272 height 36
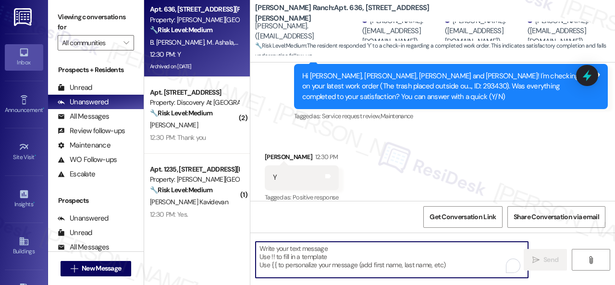
paste textarea "Glad to hear things are all set! If {{property}} met your expectations, please …"
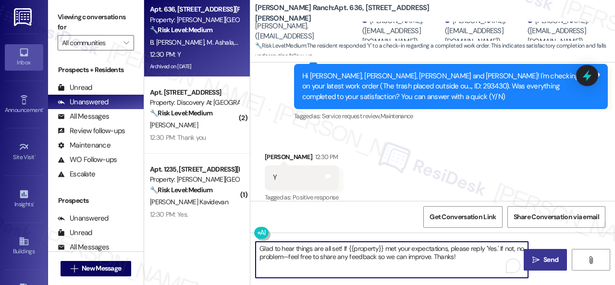
type textarea "Glad to hear things are all set! If {{property}} met your expectations, please …"
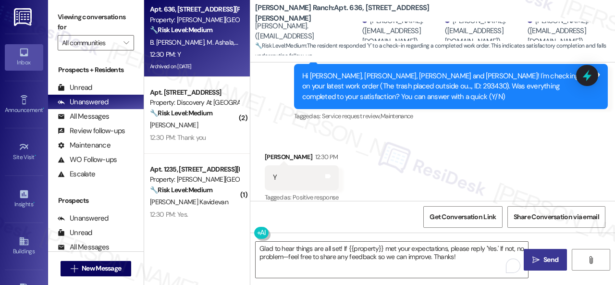
click at [550, 262] on span "Send" at bounding box center [550, 259] width 15 height 10
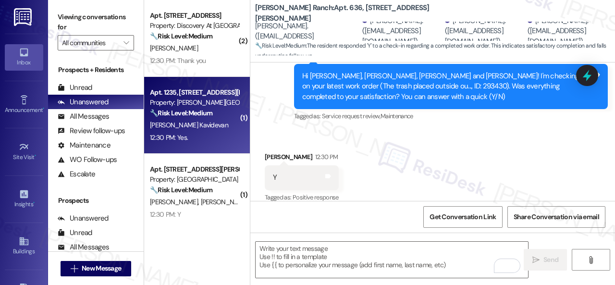
click at [208, 129] on div "J. Kavidevan" at bounding box center [194, 125] width 91 height 12
type textarea "Fetching suggested responses. Please feel free to read through the conversation…"
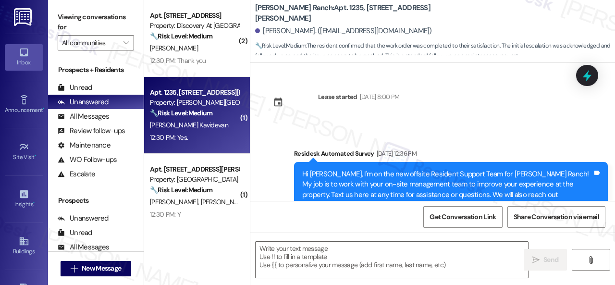
type textarea "Fetching suggested responses. Please feel free to read through the conversation…"
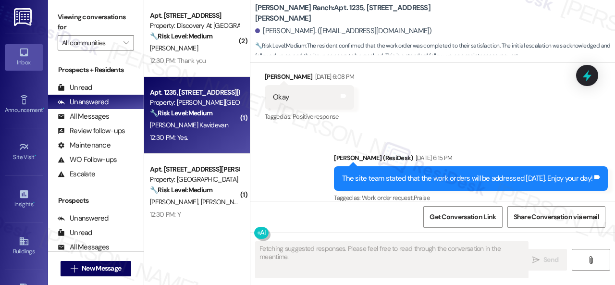
scroll to position [3049, 0]
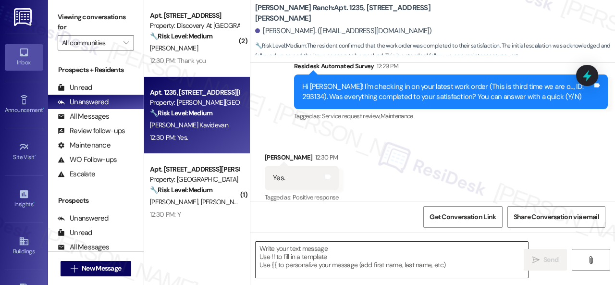
click at [352, 253] on textarea at bounding box center [391, 260] width 272 height 36
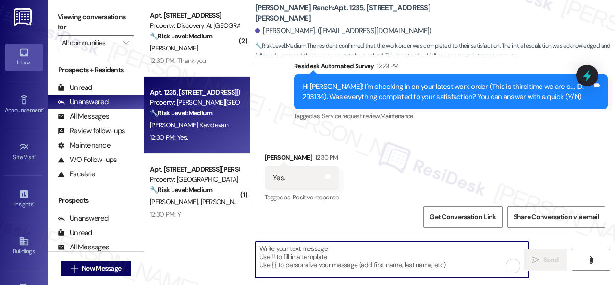
paste textarea "Glad to hear things are all set! If {{property}} met your expectations, please …"
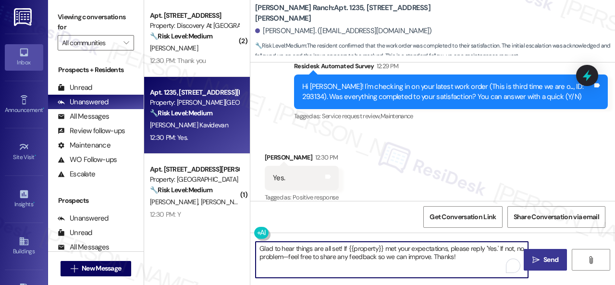
type textarea "Glad to hear things are all set! If {{property}} met your expectations, please …"
click at [559, 254] on button " Send" at bounding box center [544, 260] width 43 height 22
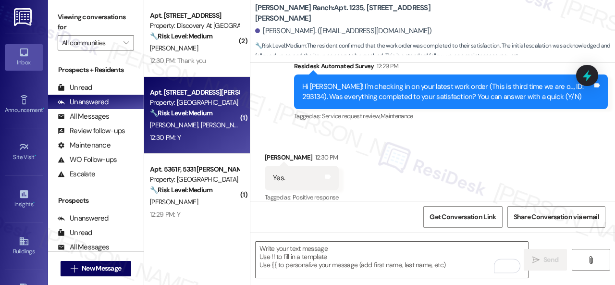
click at [230, 140] on div "12:30 PM: Y 12:30 PM: Y" at bounding box center [194, 138] width 91 height 12
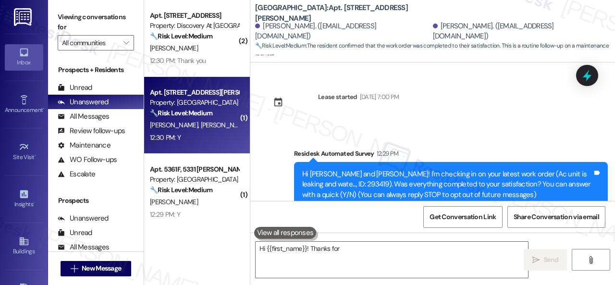
scroll to position [109, 0]
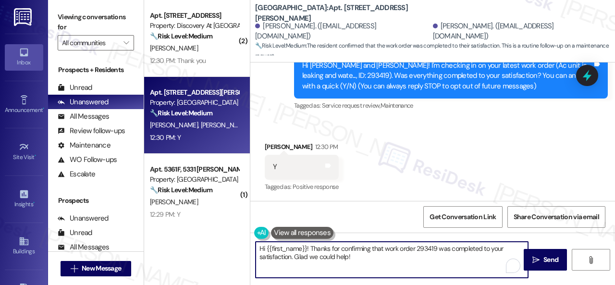
drag, startPoint x: 308, startPoint y: 247, endPoint x: 193, endPoint y: 230, distance: 115.6
click at [193, 230] on div "( 2 ) Apt. 139, 150 Northpark Plaza Drive Property: Discovery At Kingwood 🔧 Ris…" at bounding box center [379, 142] width 471 height 285
paste textarea "Glad to hear things are all set! If {{property}} met your expectations, please …"
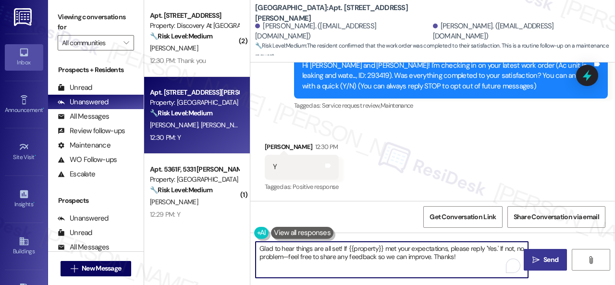
type textarea "Glad to hear things are all set! If {{property}} met your expectations, please …"
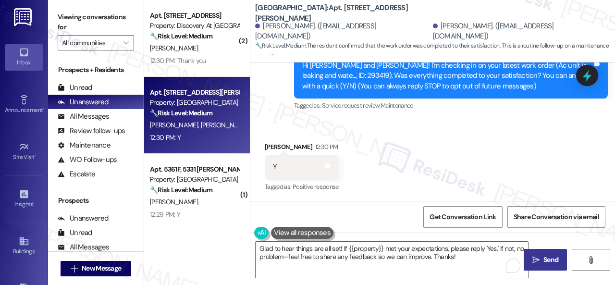
click at [536, 259] on icon "" at bounding box center [535, 260] width 7 height 8
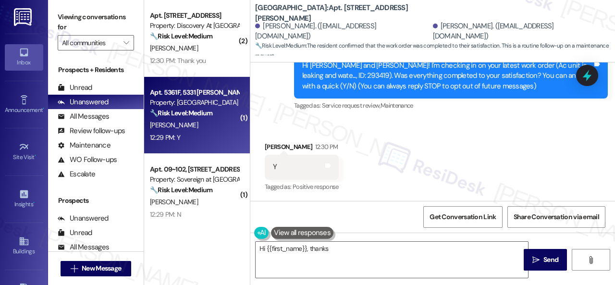
type textarea "Hi {{first_name}}, thanks"
click at [193, 128] on div "S. Bemis" at bounding box center [194, 125] width 91 height 12
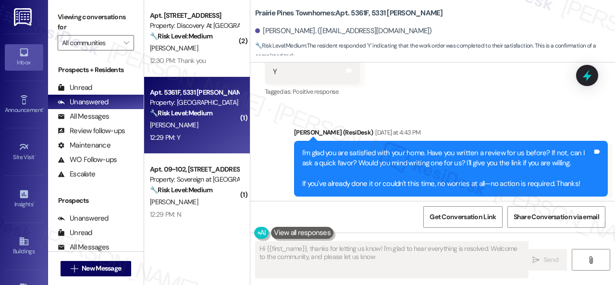
scroll to position [1050, 0]
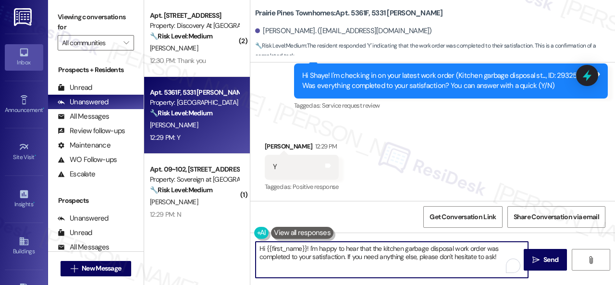
drag, startPoint x: 467, startPoint y: 254, endPoint x: 200, endPoint y: 227, distance: 268.3
click at [201, 227] on div "( 2 ) Apt. 139, 150 Northpark Plaza Drive Property: Discovery At Kingwood 🔧 Ris…" at bounding box center [379, 142] width 471 height 285
paste textarea "Glad to hear things are all set! If {{property}} met your expectations, please …"
type textarea "Glad to hear things are all set! If {{property}} met your expectations, please …"
click at [535, 266] on button " Send" at bounding box center [544, 260] width 43 height 22
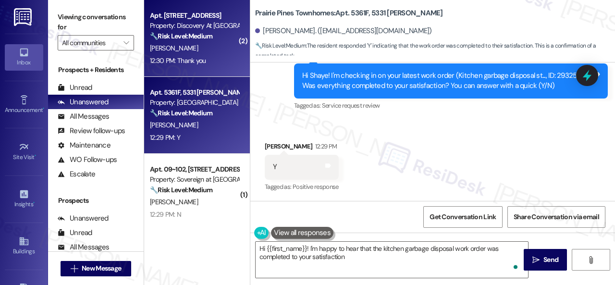
type textarea "Hi {{first_name}}! I'm happy to hear that the kitchen garbage disposal work ord…"
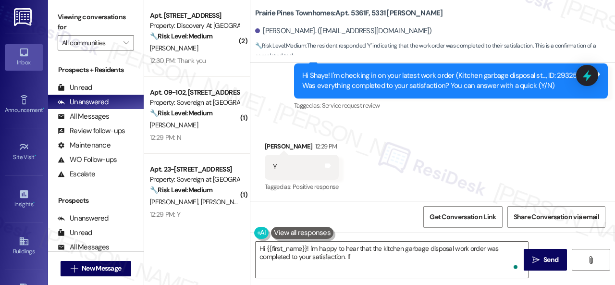
click at [206, 48] on div "[PERSON_NAME]" at bounding box center [194, 48] width 91 height 12
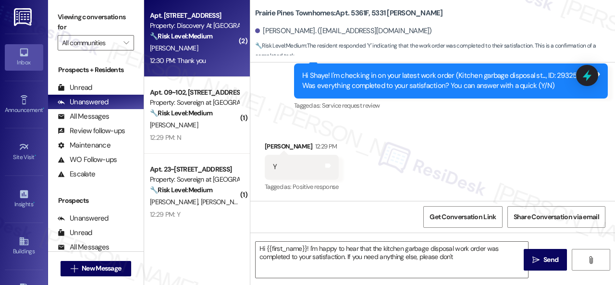
type textarea "Hi {{first_name}}! I'm happy to hear that the kitchen garbage disposal work ord…"
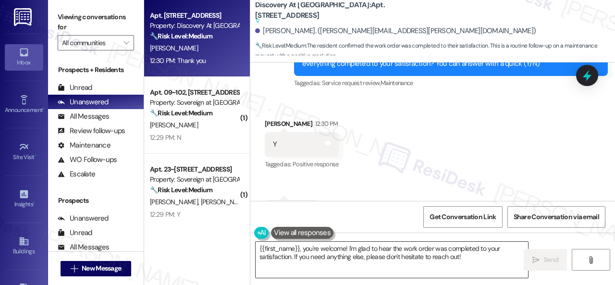
scroll to position [1737, 0]
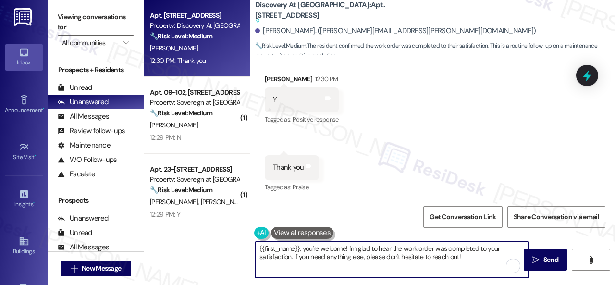
drag, startPoint x: 327, startPoint y: 248, endPoint x: 179, endPoint y: 234, distance: 148.5
click at [179, 234] on div "Apt. 139, 150 Northpark Plaza Drive Property: Discovery At Kingwood 🔧 Risk Leve…" at bounding box center [379, 142] width 471 height 285
paste textarea "Glad to hear things are all set! If {{property}} met your expectations, please …"
type textarea "Glad to hear things are all set! If {{property}} met your expectations, please …"
click at [541, 258] on span "Send" at bounding box center [550, 259] width 19 height 10
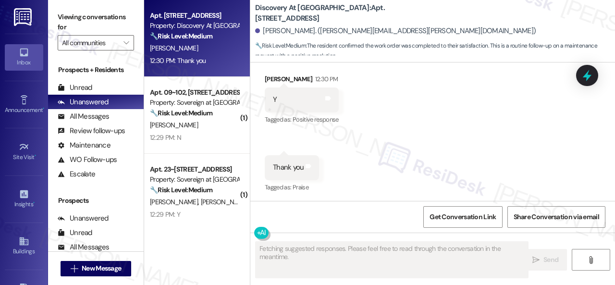
scroll to position [1737, 0]
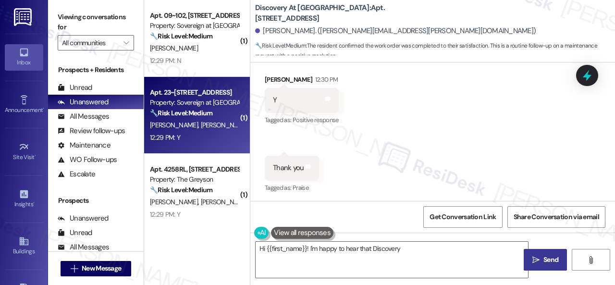
type textarea "Hi {{first_name}}! I'm happy to hear that Discovery At"
click at [221, 132] on div "12:29 PM: Y 12:29 PM: Y" at bounding box center [194, 138] width 91 height 12
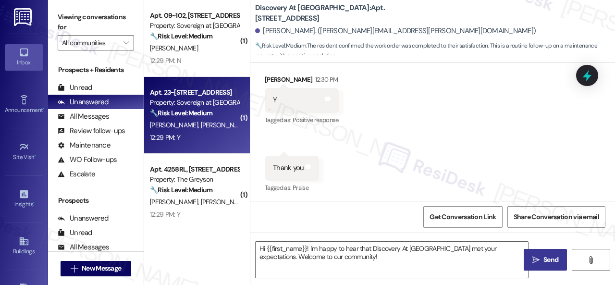
type textarea "Fetching suggested responses. Please feel free to read through the conversation…"
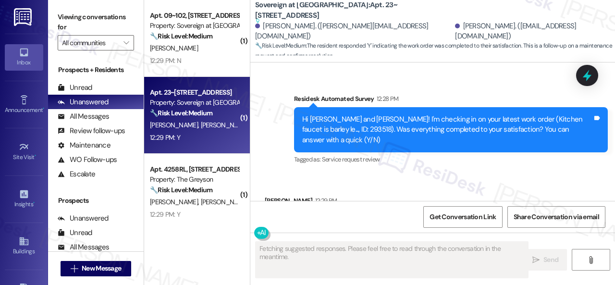
scroll to position [2210, 0]
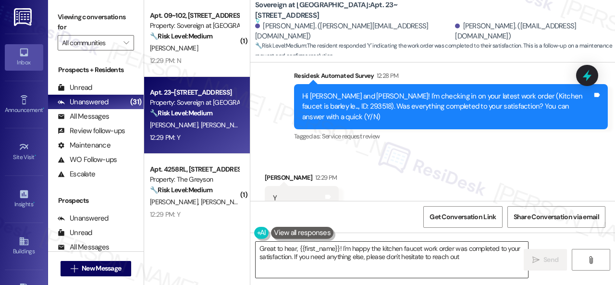
type textarea "Great to hear, {{first_name}}! I'm happy the kitchen faucet work order was comp…"
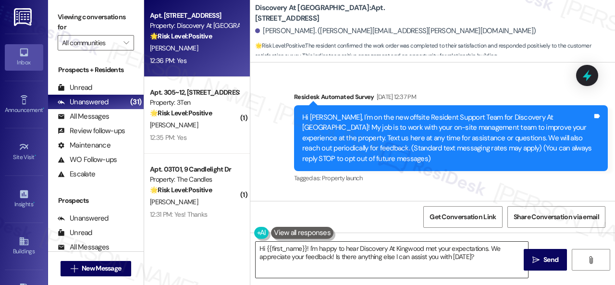
scroll to position [1895, 0]
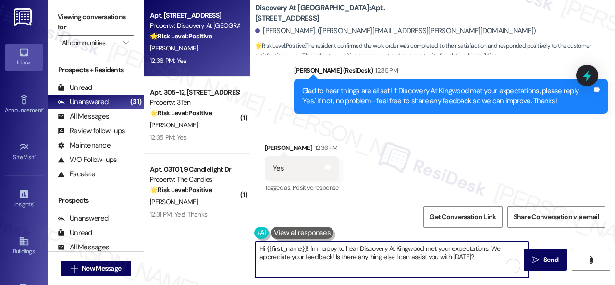
drag, startPoint x: 477, startPoint y: 260, endPoint x: 206, endPoint y: 222, distance: 273.4
click at [206, 222] on div "Apt. [STREET_ADDRESS] Property: Discovery At [GEOGRAPHIC_DATA] 🌟 Risk Level: Po…" at bounding box center [379, 142] width 471 height 285
paste textarea "I'm glad you are satisfied with your home. Have you written a review for us bef…"
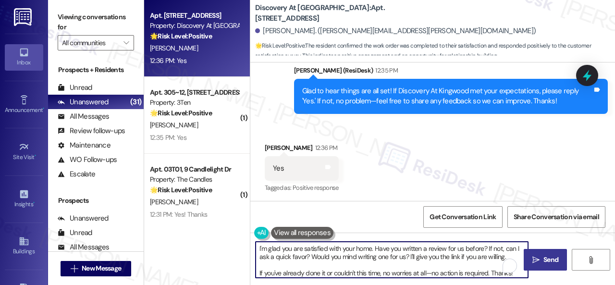
type textarea "I'm glad you are satisfied with your home. Have you written a review for us bef…"
click at [547, 256] on span "Send" at bounding box center [550, 259] width 15 height 10
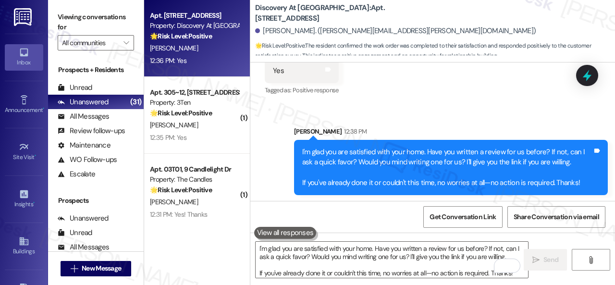
scroll to position [1994, 0]
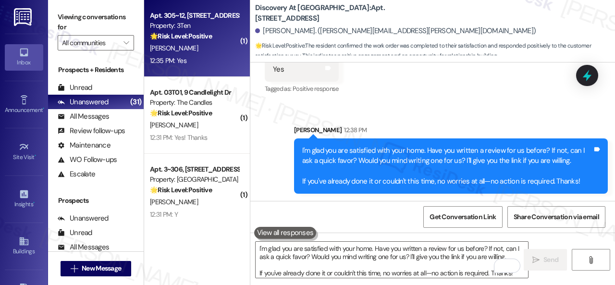
click at [196, 60] on div "12:35 PM: Yes 12:35 PM: Yes" at bounding box center [194, 61] width 91 height 12
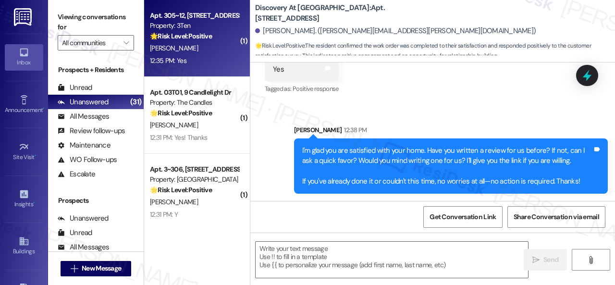
type textarea "Fetching suggested responses. Please feel free to read through the conversation…"
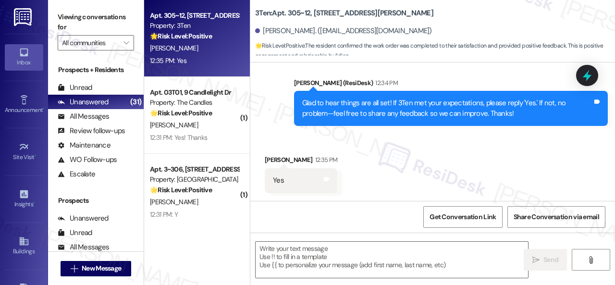
scroll to position [3, 0]
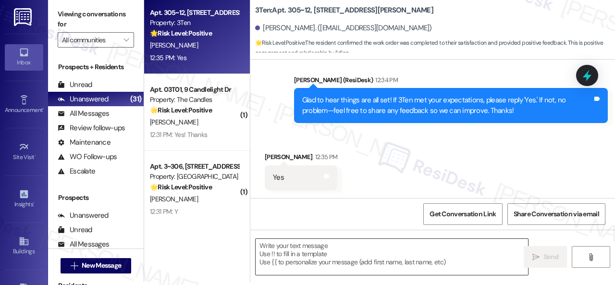
click at [304, 248] on textarea at bounding box center [391, 257] width 272 height 36
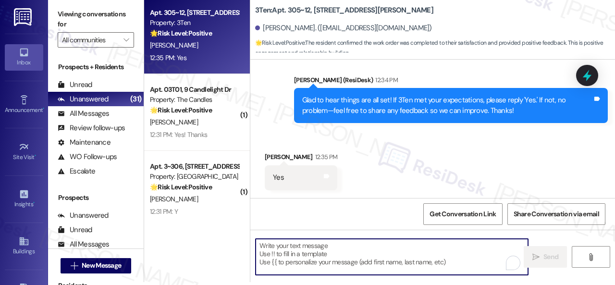
paste textarea "I'm glad you are satisfied with your home. Have you written a review for us bef…"
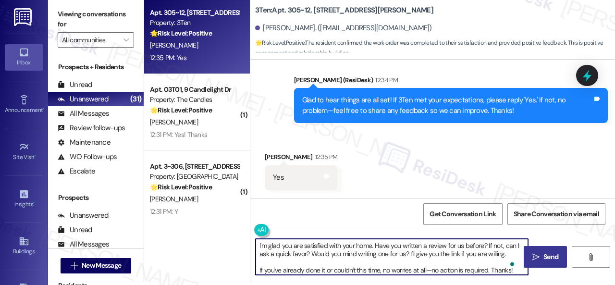
type textarea "I'm glad you are satisfied with your home. Have you written a review for us bef…"
click at [543, 253] on span "Send" at bounding box center [550, 257] width 15 height 10
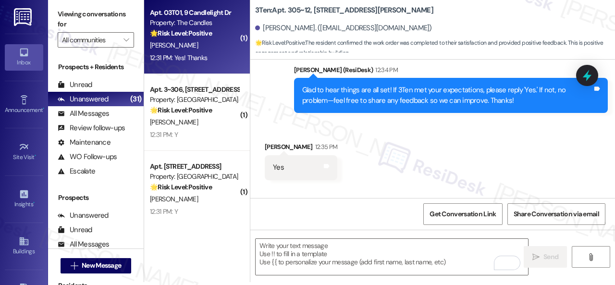
click at [230, 52] on div "12:31 PM: Yes! Thanks 12:31 PM: Yes! Thanks" at bounding box center [194, 58] width 91 height 12
type textarea "Fetching suggested responses. Please feel free to read through the conversation…"
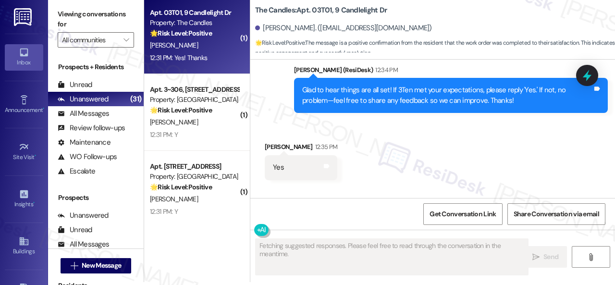
scroll to position [0, 0]
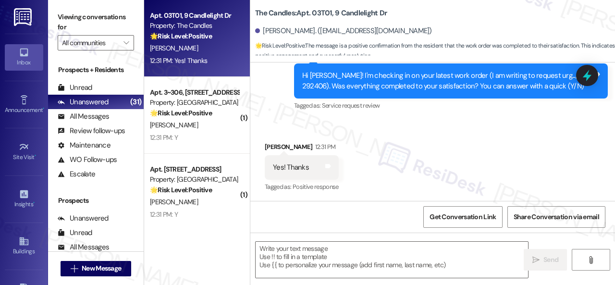
click at [277, 105] on div "Survey, sent via SMS Residesk Automated Survey [DATE] 12:31 PM Hi [PERSON_NAME]…" at bounding box center [432, 23] width 364 height 193
click at [349, 251] on textarea at bounding box center [391, 260] width 272 height 36
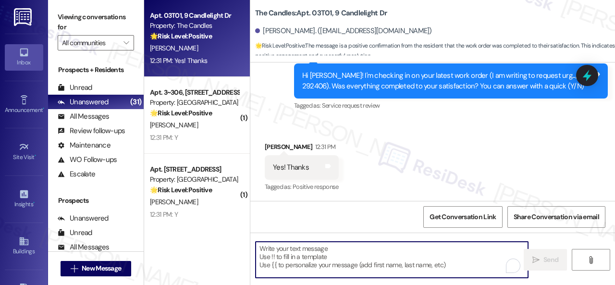
paste textarea "Glad to hear things are all set! If {{property}} met your expectations, please …"
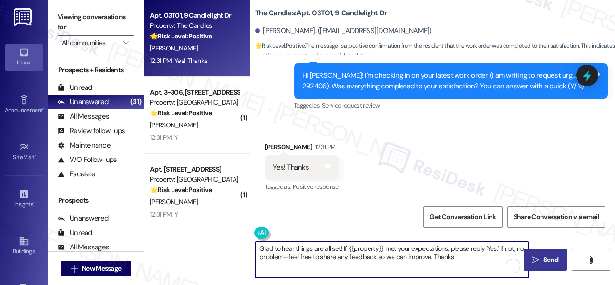
type textarea "Glad to hear things are all set! If {{property}} met your expectations, please …"
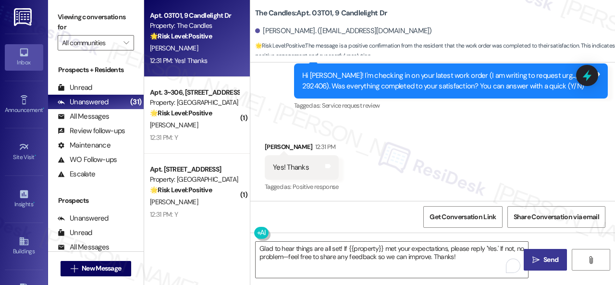
click at [541, 257] on span "Send" at bounding box center [550, 259] width 19 height 10
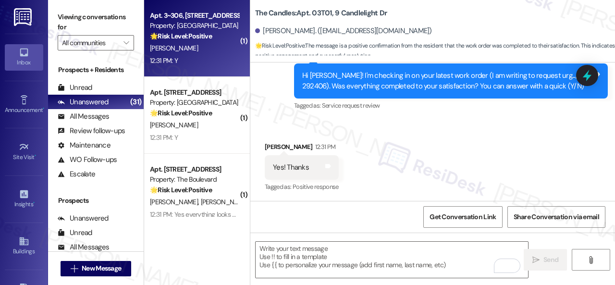
click at [199, 50] on div "[PERSON_NAME]" at bounding box center [194, 48] width 91 height 12
type textarea "Fetching suggested responses. Please feel free to read through the conversation…"
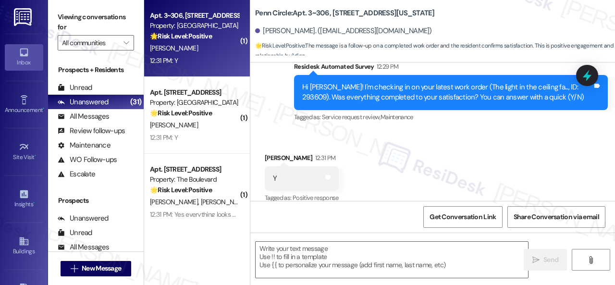
scroll to position [971, 0]
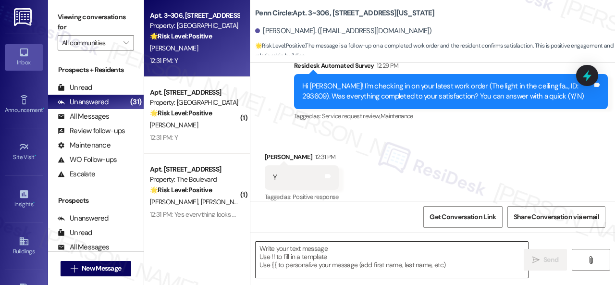
click at [315, 258] on textarea at bounding box center [391, 260] width 272 height 36
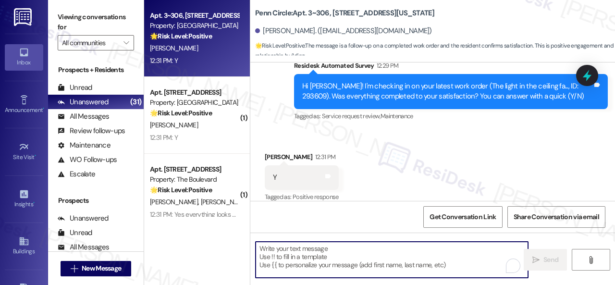
paste textarea "Glad to hear things are all set! If {{property}} met your expectations, please …"
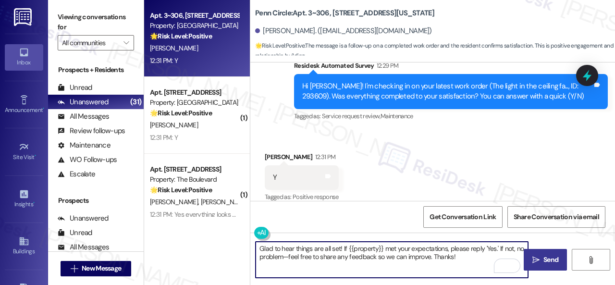
type textarea "Glad to hear things are all set! If {{property}} met your expectations, please …"
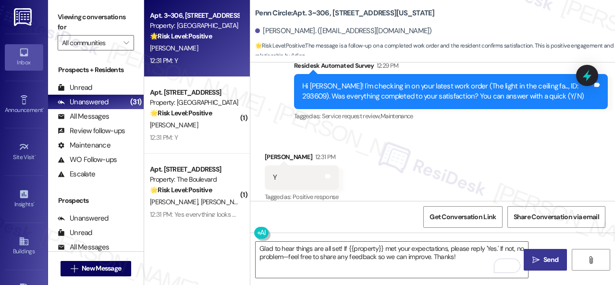
click at [543, 256] on span "Send" at bounding box center [550, 259] width 15 height 10
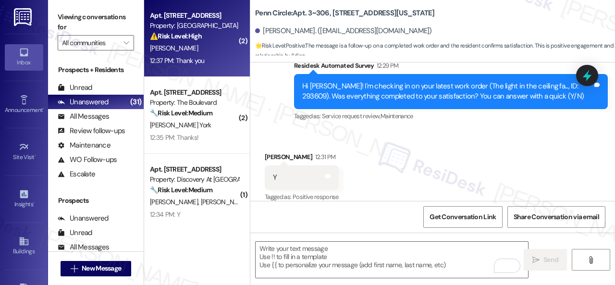
click at [203, 50] on div "[PERSON_NAME]" at bounding box center [194, 48] width 91 height 12
type textarea "Fetching suggested responses. Please feel free to read through the conversation…"
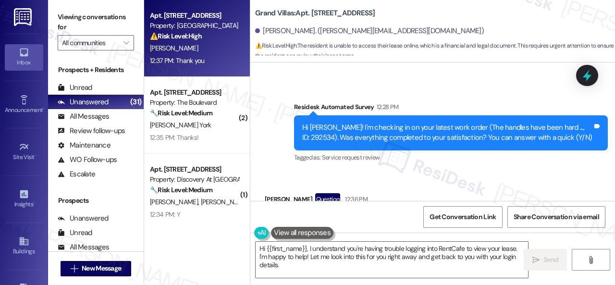
scroll to position [12825, 0]
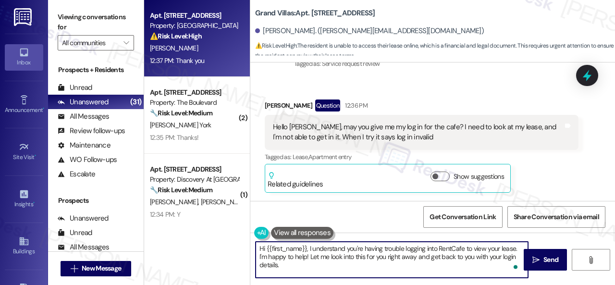
drag, startPoint x: 258, startPoint y: 257, endPoint x: 307, endPoint y: 257, distance: 49.5
click at [307, 257] on textarea "Hi {{first_name}}, I understand you're having trouble logging into RentCafe to …" at bounding box center [391, 260] width 272 height 36
drag, startPoint x: 280, startPoint y: 257, endPoint x: 318, endPoint y: 255, distance: 37.5
click at [318, 255] on textarea "Hi {{first_name}}, I understand you're having trouble logging into RentCafe to …" at bounding box center [391, 260] width 272 height 36
click at [308, 254] on textarea "Hi {{first_name}}, I understand you're having trouble logging into RentCafe to …" at bounding box center [391, 260] width 272 height 36
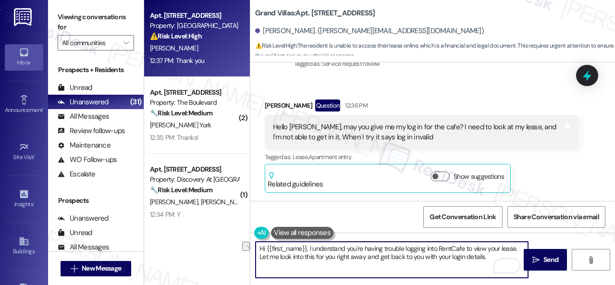
drag, startPoint x: 278, startPoint y: 254, endPoint x: 367, endPoint y: 255, distance: 88.4
click at [367, 255] on textarea "Hi {{first_name}}, I understand you're having trouble logging into RentCafe to …" at bounding box center [391, 260] width 272 height 36
drag, startPoint x: 445, startPoint y: 254, endPoint x: 526, endPoint y: 252, distance: 81.7
click at [526, 252] on div "Hi {{first_name}}, I understand you're having trouble logging into RentCafe to …" at bounding box center [432, 268] width 364 height 72
drag, startPoint x: 480, startPoint y: 258, endPoint x: 472, endPoint y: 257, distance: 8.2
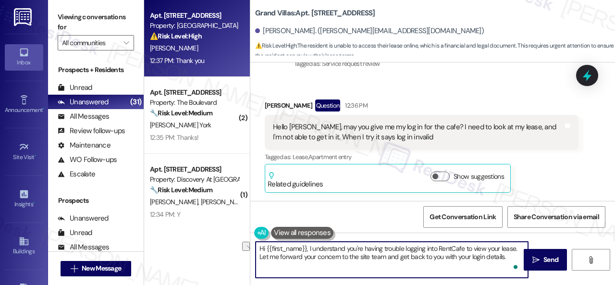
click at [480, 258] on textarea "Hi {{first_name}}, I understand you're having trouble logging into RentCafe to …" at bounding box center [391, 260] width 272 height 36
drag, startPoint x: 444, startPoint y: 260, endPoint x: 509, endPoint y: 257, distance: 64.9
click at [509, 257] on textarea "Hi {{first_name}}, I understand you're having trouble logging into RentCafe to …" at bounding box center [391, 260] width 272 height 36
type textarea "Hi {{first_name}}, I understand you're having trouble logging into RentCafe to …"
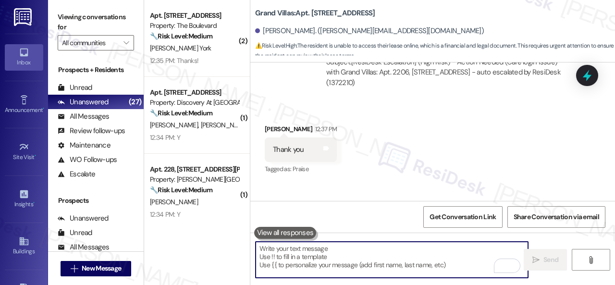
scroll to position [3, 0]
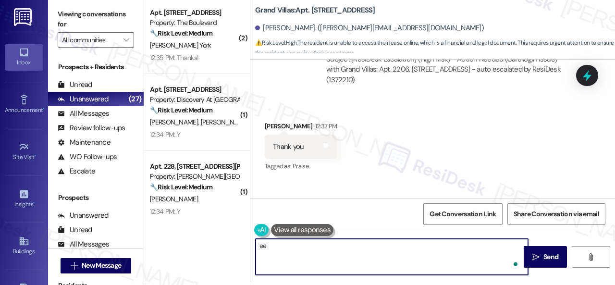
type textarea "ee"
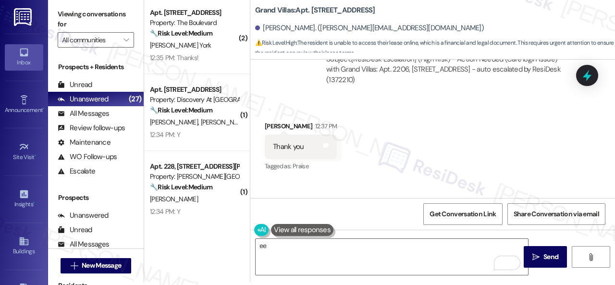
click at [401, 202] on div "Sarah 12:39 PM" at bounding box center [451, 208] width 314 height 13
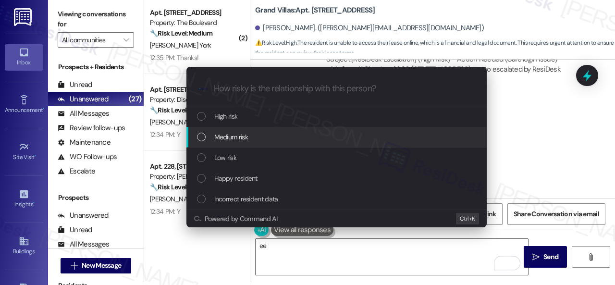
click at [229, 134] on span "Medium risk" at bounding box center [231, 137] width 34 height 11
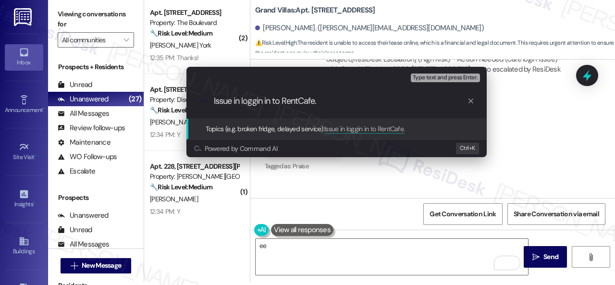
click at [263, 103] on input "Issue in loggin in to RentCafe." at bounding box center [340, 101] width 253 height 10
type input "Issue in logging in to RentCafe."
click at [341, 104] on input "Issue in logging in to RentCafe." at bounding box center [340, 101] width 253 height 10
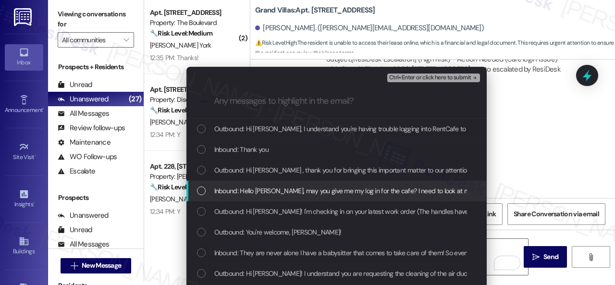
click at [267, 193] on span "Inbound: Hello Sarah, may you give me my log in for the cafe? I need to look at…" at bounding box center [432, 190] width 436 height 11
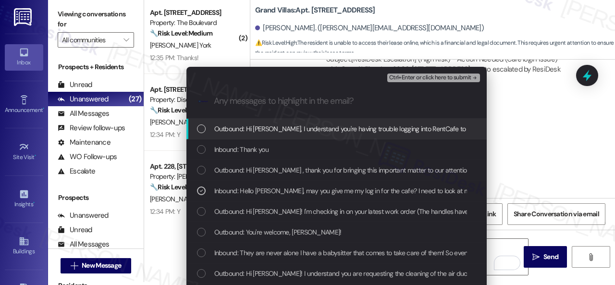
click at [415, 79] on span "Ctrl+Enter or click here to submit" at bounding box center [430, 77] width 82 height 7
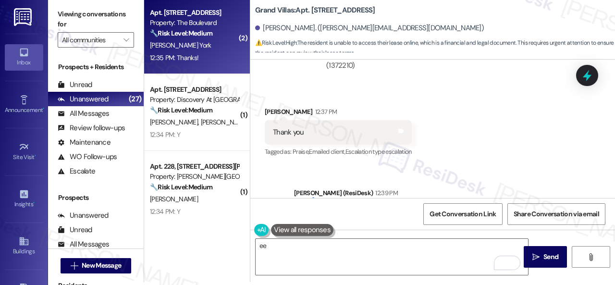
click at [229, 53] on div "12:35 PM: Thanks! 12:35 PM: Thanks!" at bounding box center [194, 58] width 91 height 12
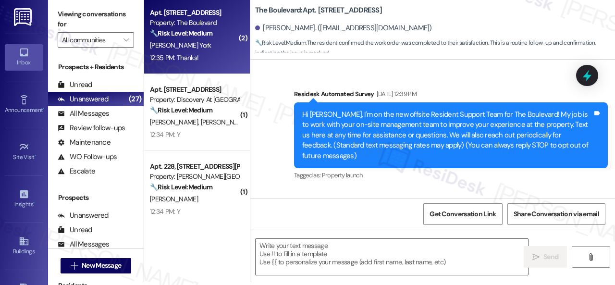
scroll to position [0, 0]
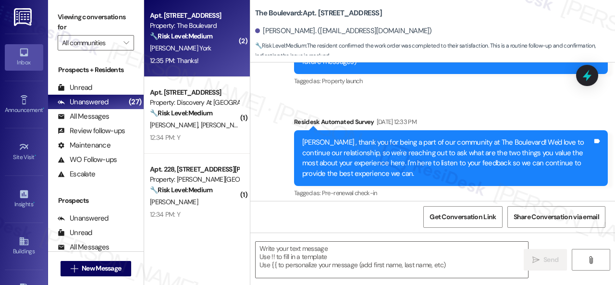
type textarea "Fetching suggested responses. Please feel free to read through the conversation…"
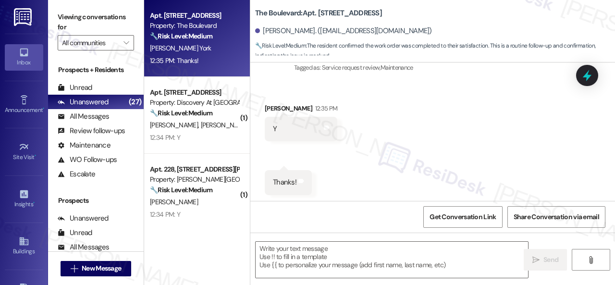
scroll to position [1035, 0]
click at [290, 93] on div "Received via SMS Jonathan York 12:35 PM Y Tags and notes Received via SMS 12:35…" at bounding box center [432, 140] width 364 height 121
click at [326, 262] on textarea at bounding box center [391, 260] width 272 height 36
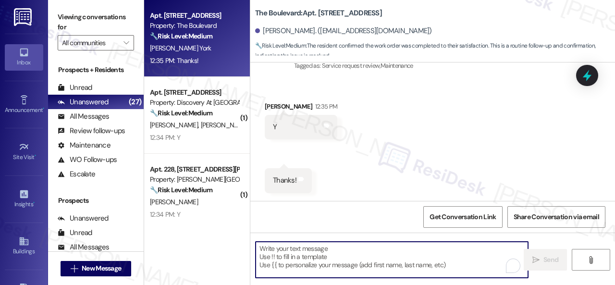
paste textarea "Glad to hear things are all set! If {{property}} met your expectations, please …"
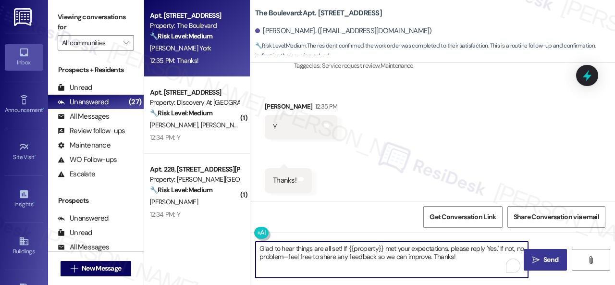
type textarea "Glad to hear things are all set! If {{property}} met your expectations, please …"
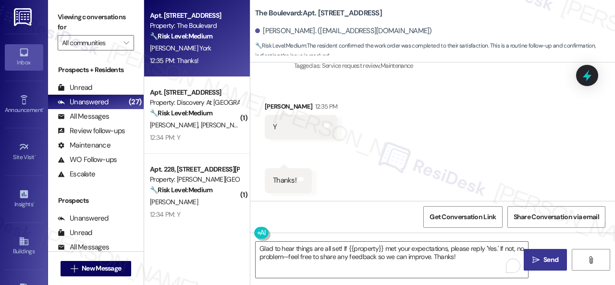
click at [536, 255] on span " Send" at bounding box center [545, 259] width 30 height 10
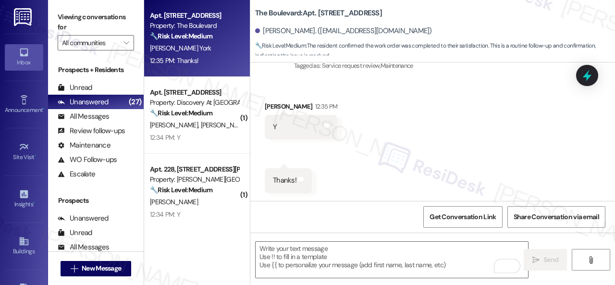
scroll to position [1034, 0]
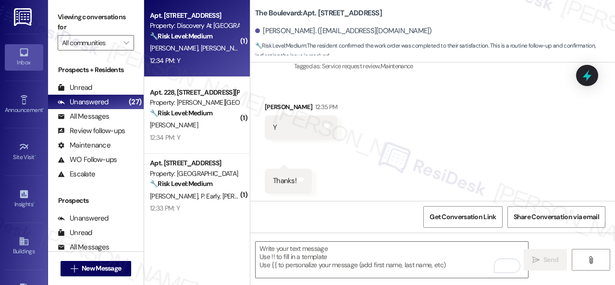
click at [218, 51] on div "S. Valdez F. Hernandez" at bounding box center [194, 48] width 91 height 12
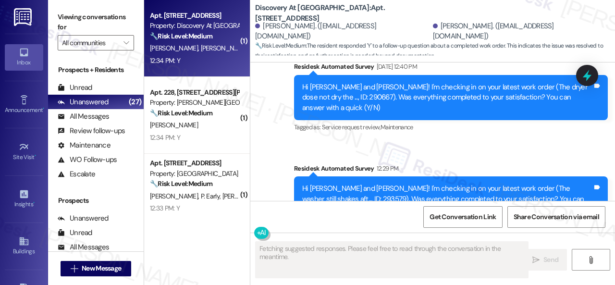
scroll to position [2557, 0]
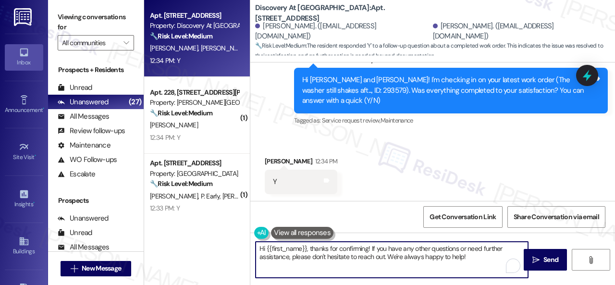
drag, startPoint x: 430, startPoint y: 254, endPoint x: 148, endPoint y: 230, distance: 282.9
click at [148, 230] on div "Apt. 822, 150 Northpark Plaza Drive Property: Discovery At Kingwood 🔧 Risk Leve…" at bounding box center [379, 142] width 471 height 285
paste textarea "Glad to hear things are all set! If {{property}} met your expectations, please …"
type textarea "Glad to hear things are all set! If {{property}} met your expectations, please …"
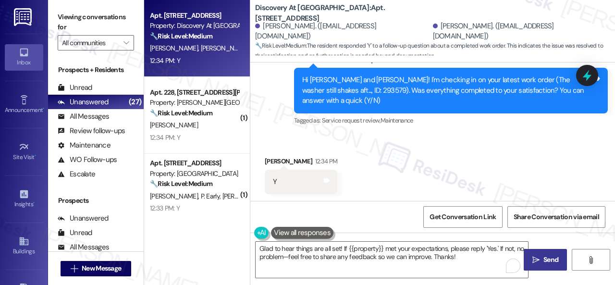
click at [543, 262] on span "Send" at bounding box center [550, 259] width 15 height 10
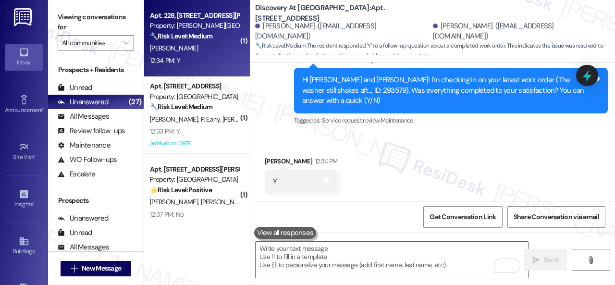
click at [208, 64] on div "12:34 PM: Y 12:34 PM: Y" at bounding box center [194, 61] width 91 height 12
type textarea "Fetching suggested responses. Please feel free to read through the conversation…"
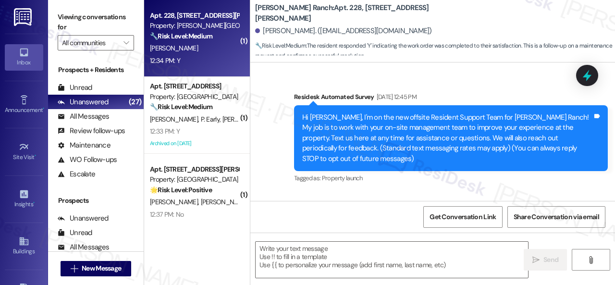
scroll to position [15882, 0]
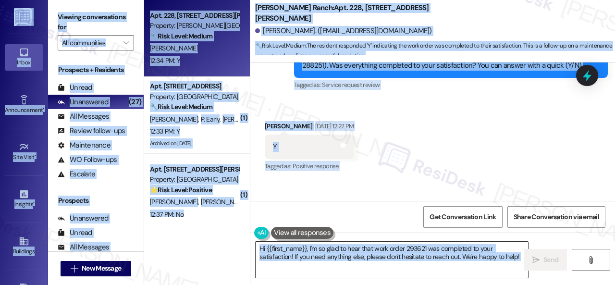
click at [423, 265] on textarea "Hi {{first_name}}, I'm so glad to hear that work order 293621 was completed to …" at bounding box center [391, 260] width 272 height 36
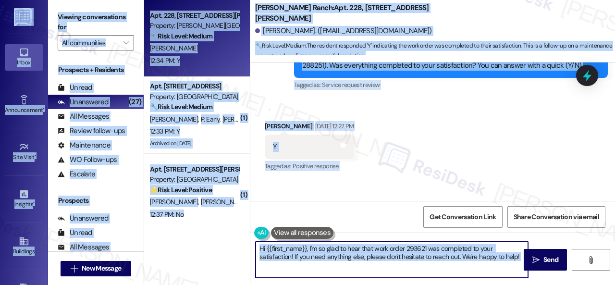
click at [423, 265] on textarea "Hi {{first_name}}, I'm so glad to hear that work order 293621 was completed to …" at bounding box center [391, 260] width 272 height 36
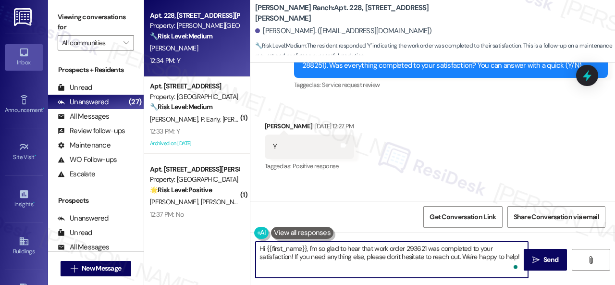
paste textarea "Glad to hear things are all set! If {{property}} met your expectations, please …"
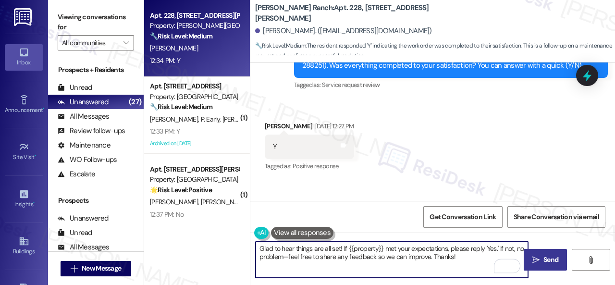
type textarea "Glad to hear things are all set! If {{property}} met your expectations, please …"
click at [530, 254] on button " Send" at bounding box center [544, 260] width 43 height 22
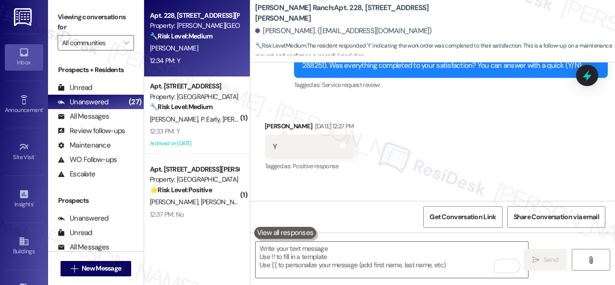
scroll to position [15881, 0]
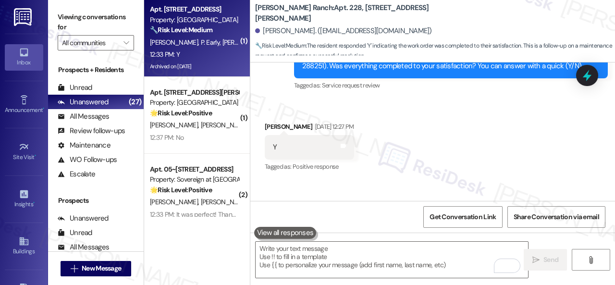
click at [213, 56] on div "12:33 PM: Y 12:33 PM: Y" at bounding box center [194, 54] width 91 height 12
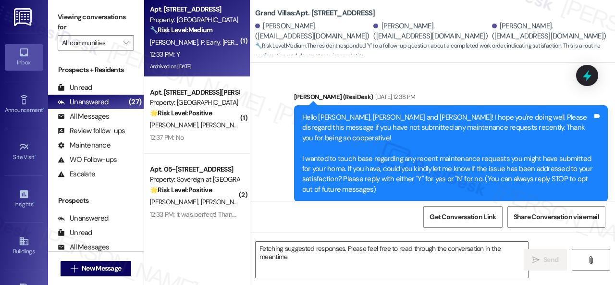
scroll to position [10961, 0]
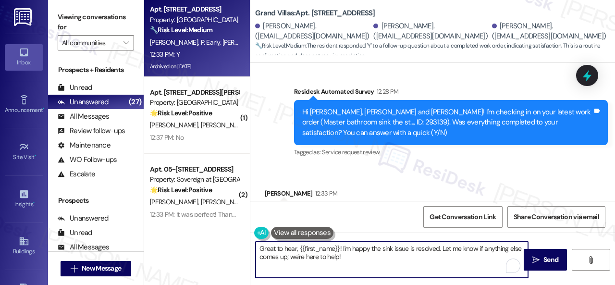
drag, startPoint x: 360, startPoint y: 262, endPoint x: 207, endPoint y: 236, distance: 155.3
click at [207, 236] on div "Apt. 3105, 1550 Katy Gap Rd Property: Grand Villas 🔧 Risk Level: Medium The res…" at bounding box center [379, 142] width 471 height 285
paste textarea "lad to hear things are all set! If {{property}} met your expectations, please r…"
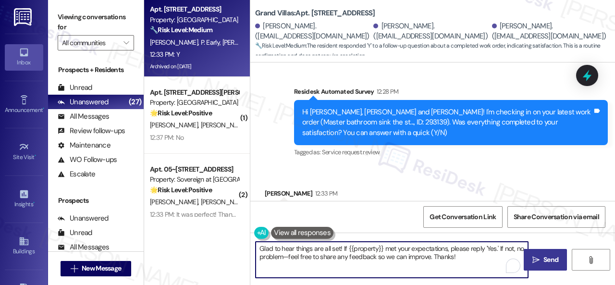
type textarea "Glad to hear things are all set! If {{property}} met your expectations, please …"
click at [537, 263] on span " Send" at bounding box center [545, 259] width 30 height 10
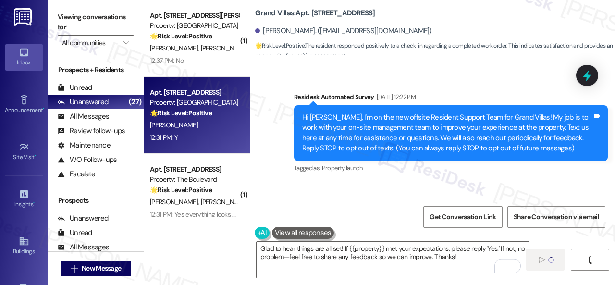
scroll to position [5899, 0]
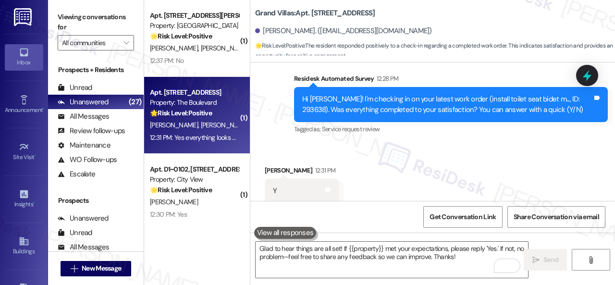
click at [212, 115] on strong "🌟 Risk Level: Positive" at bounding box center [181, 113] width 62 height 9
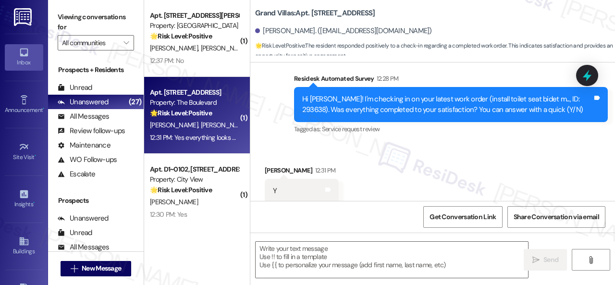
type textarea "Fetching suggested responses. Please feel free to read through the conversation…"
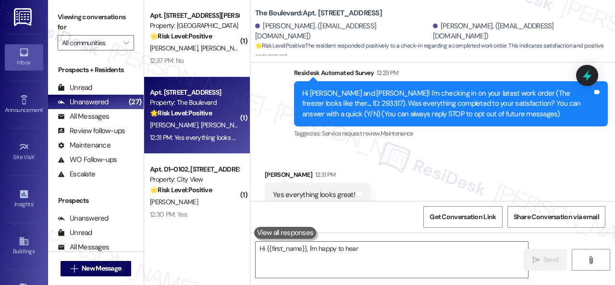
scroll to position [109, 0]
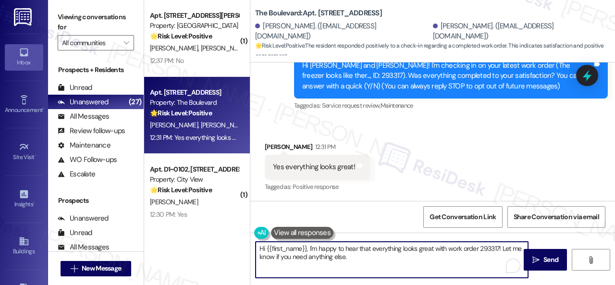
drag, startPoint x: 335, startPoint y: 245, endPoint x: 205, endPoint y: 220, distance: 133.1
click at [191, 216] on div "( 1 ) Apt. [STREET_ADDRESS][PERSON_NAME] Property: [GEOGRAPHIC_DATA] 🌟 Risk Lev…" at bounding box center [379, 142] width 471 height 285
paste textarea "Glad to hear things are all set! If {{property}} met your expectations, please …"
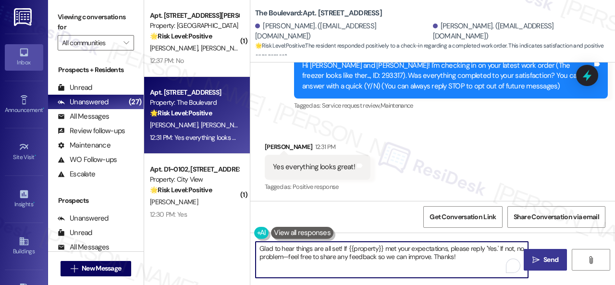
type textarea "Glad to hear things are all set! If {{property}} met your expectations, please …"
click at [532, 256] on icon "" at bounding box center [535, 260] width 7 height 8
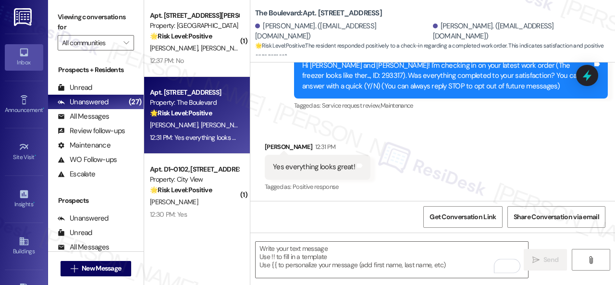
type textarea "Fetching suggested responses. Please feel free to read through the conversation…"
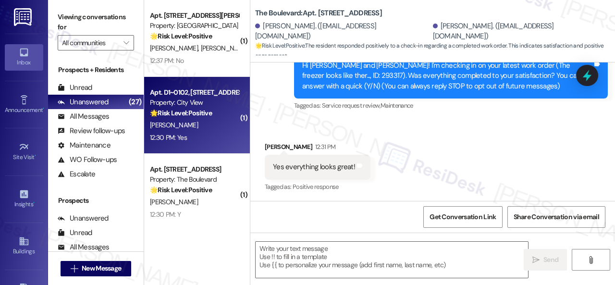
click at [197, 135] on div "12:30 PM: Yes 12:30 PM: Yes" at bounding box center [194, 138] width 91 height 12
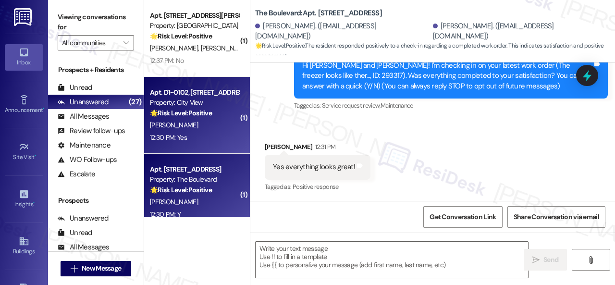
type textarea "Fetching suggested responses. Please feel free to read through the conversation…"
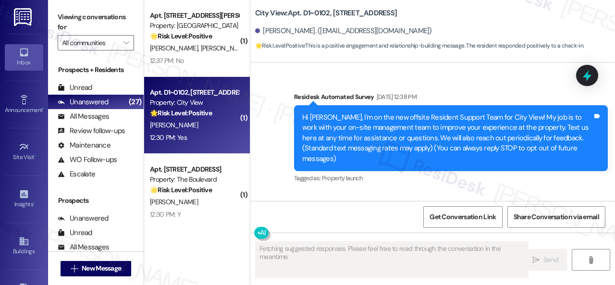
type textarea "Fetching suggested responses. Please feel free to read through the conversation…"
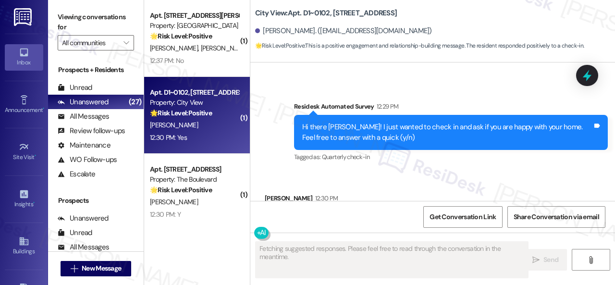
scroll to position [2196, 0]
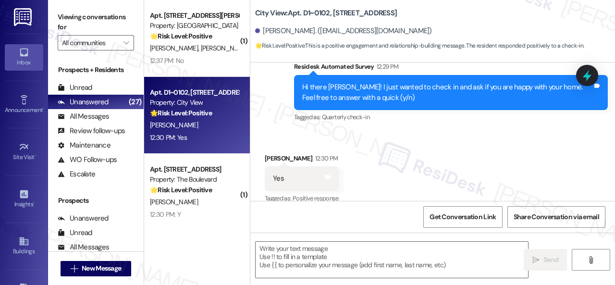
click at [290, 132] on div "Received via SMS [PERSON_NAME] 12:30 PM Yes Tags and notes Tagged as: Positive …" at bounding box center [432, 172] width 364 height 81
click at [331, 264] on textarea at bounding box center [391, 260] width 272 height 36
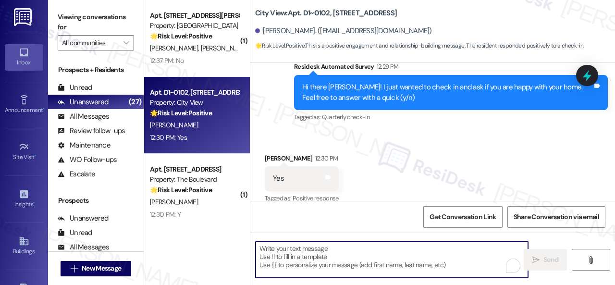
paste textarea "I'm glad you are satisfied with your home. Have you written a review for us bef…"
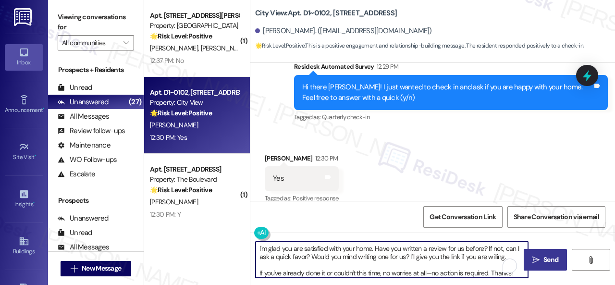
type textarea "I'm glad you are satisfied with your home. Have you written a review for us bef…"
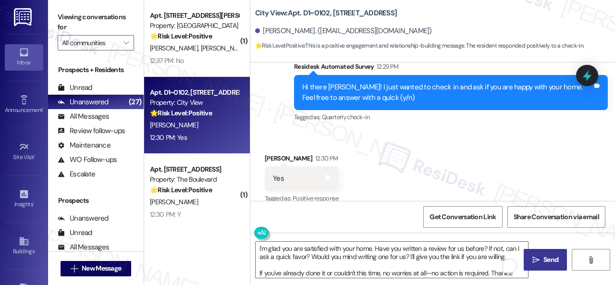
click at [532, 256] on icon "" at bounding box center [535, 260] width 7 height 8
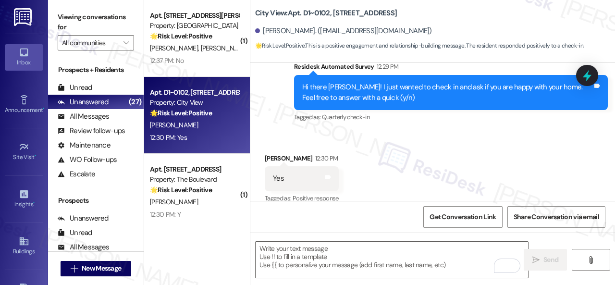
scroll to position [2292, 0]
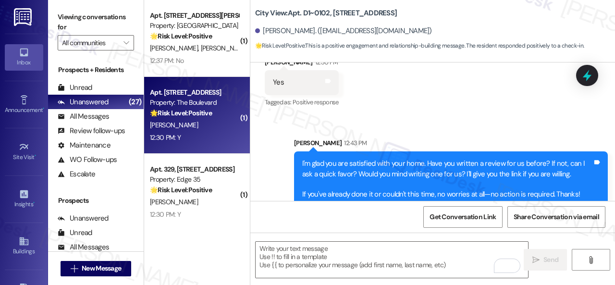
click at [197, 121] on div "[PERSON_NAME]" at bounding box center [194, 125] width 91 height 12
type textarea "Fetching suggested responses. Please feel free to read through the conversation…"
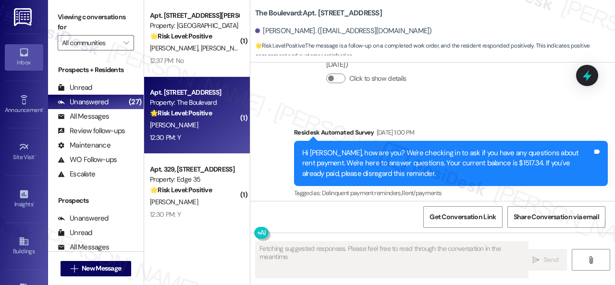
scroll to position [4015, 0]
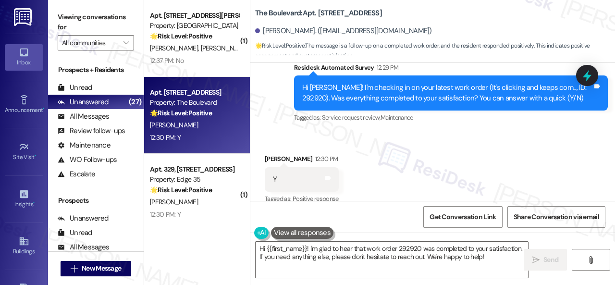
click at [287, 132] on div "Received via SMS [PERSON_NAME] 12:30 PM Y Tags and notes Tagged as: Positive re…" at bounding box center [432, 172] width 364 height 81
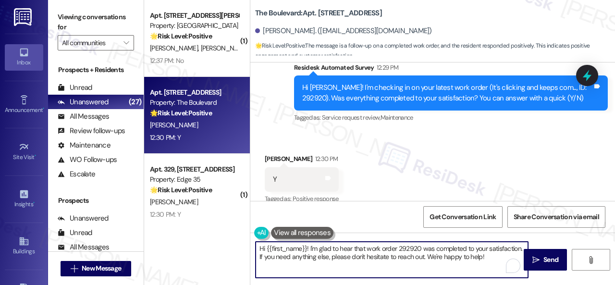
drag, startPoint x: 490, startPoint y: 259, endPoint x: 147, endPoint y: 224, distance: 344.6
click at [147, 224] on div "( 1 ) Apt. [STREET_ADDRESS][PERSON_NAME] Property: [GEOGRAPHIC_DATA] 🌟 Risk Lev…" at bounding box center [379, 142] width 471 height 285
paste textarea "Glad to hear things are all set! If {{property}} met your expectations, please …"
type textarea "Glad to hear things are all set! If {{property}} met your expectations, please …"
